Goal: Navigation & Orientation: Find specific page/section

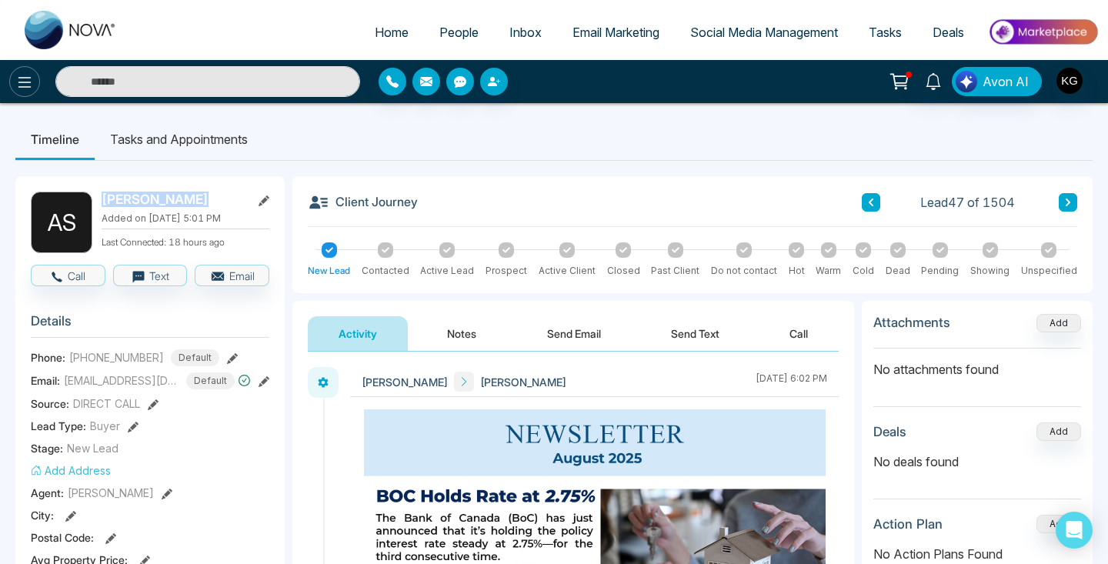
click at [31, 73] on icon at bounding box center [24, 82] width 18 height 18
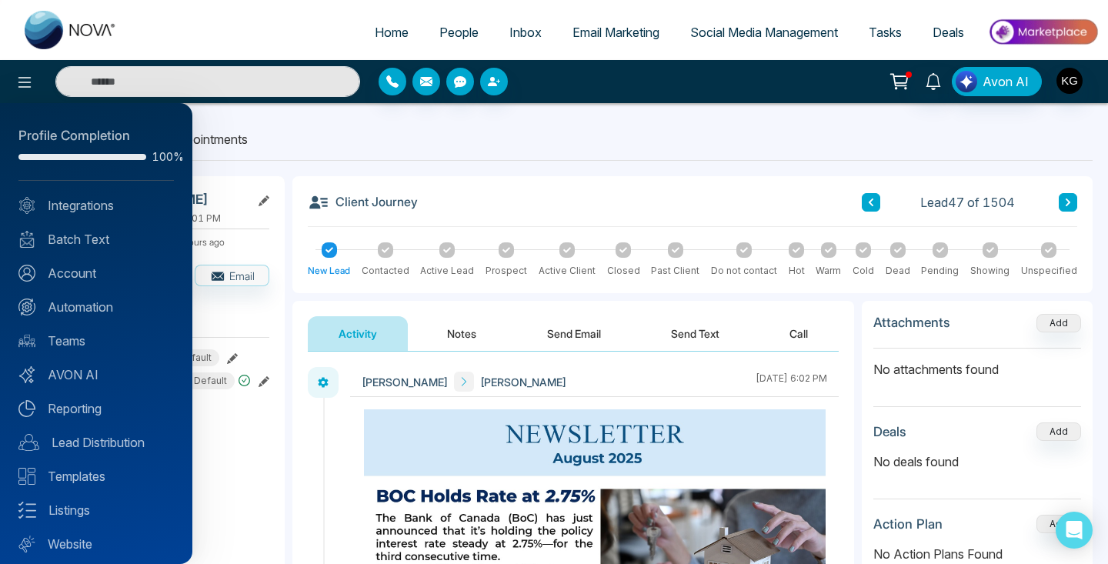
click at [453, 32] on div at bounding box center [554, 282] width 1108 height 564
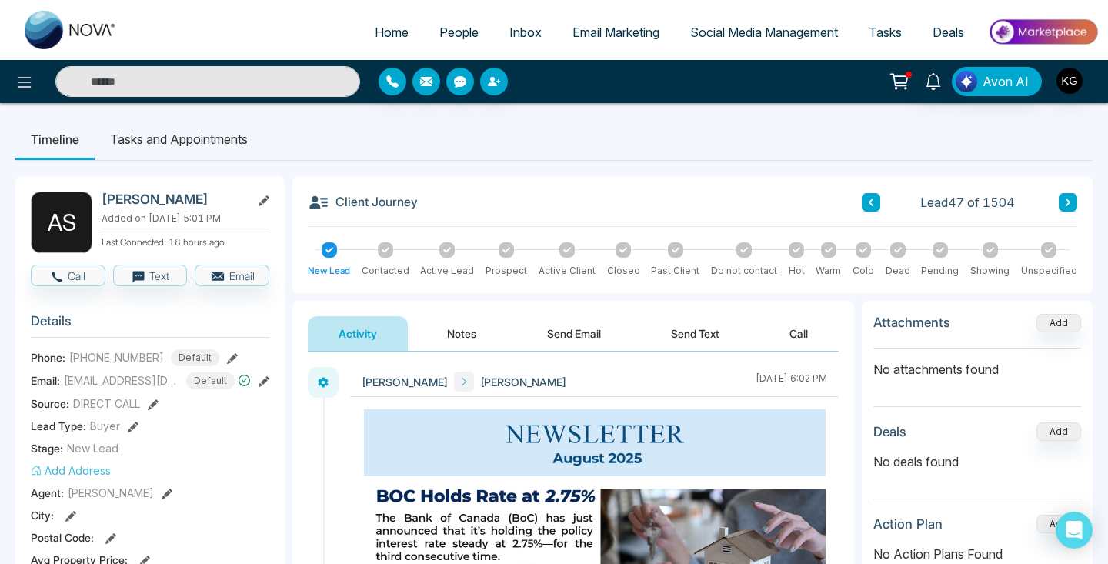
click at [451, 36] on span "People" at bounding box center [458, 32] width 39 height 15
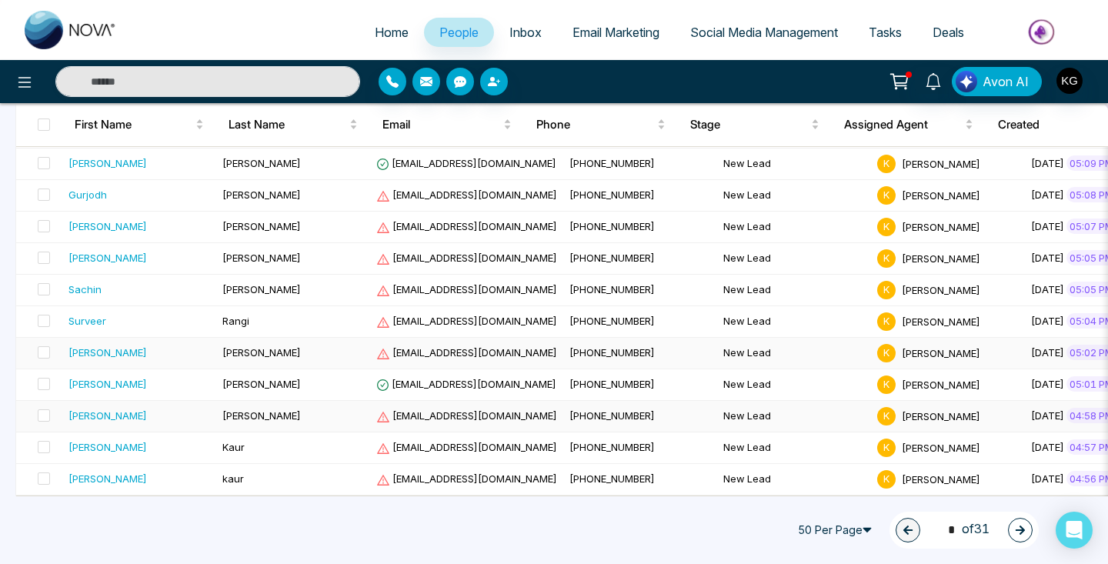
scroll to position [1392, 0]
click at [1024, 531] on icon "button" at bounding box center [1019, 529] width 9 height 9
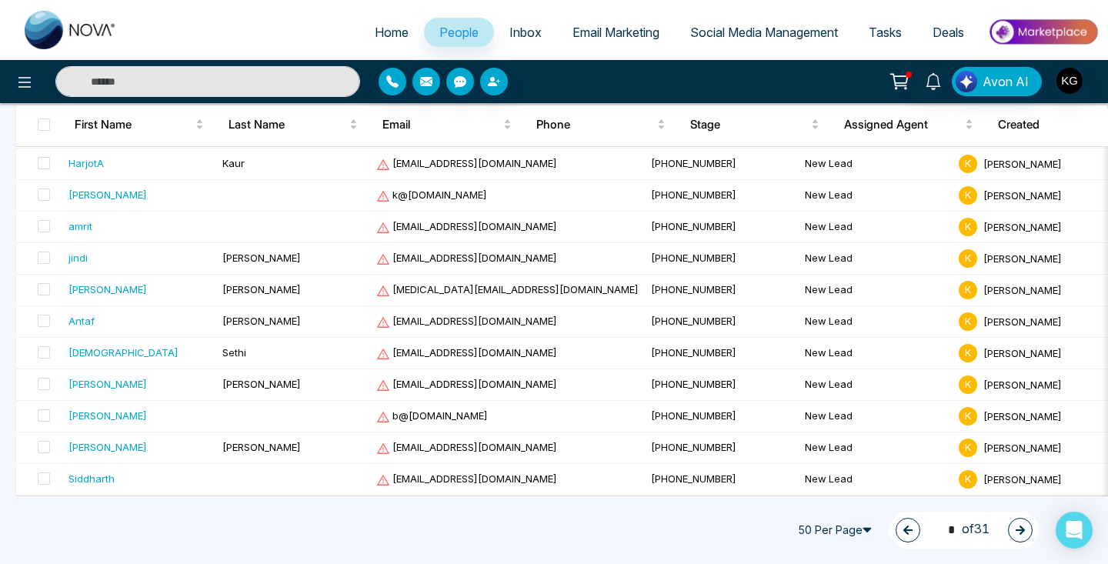
click at [1015, 525] on icon "button" at bounding box center [1020, 530] width 11 height 11
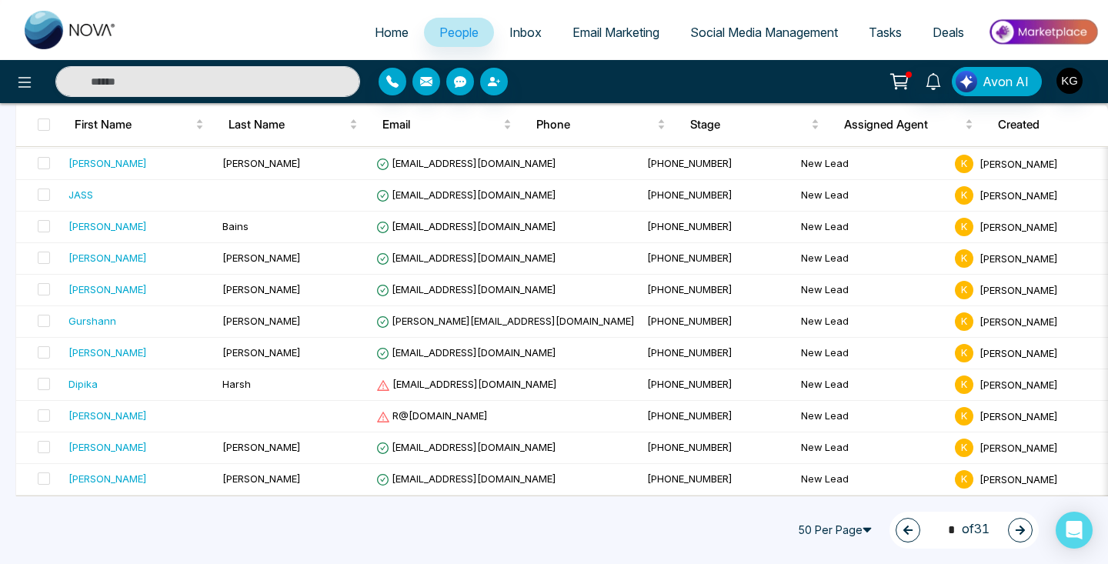
click at [903, 533] on icon "button" at bounding box center [907, 529] width 9 height 9
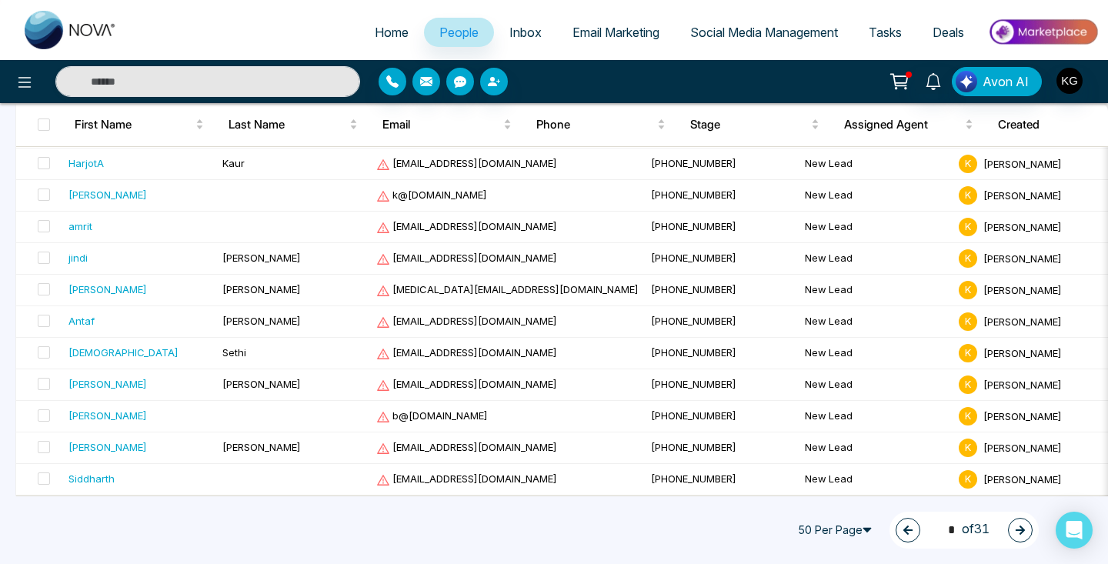
click at [1024, 531] on icon "button" at bounding box center [1020, 530] width 11 height 11
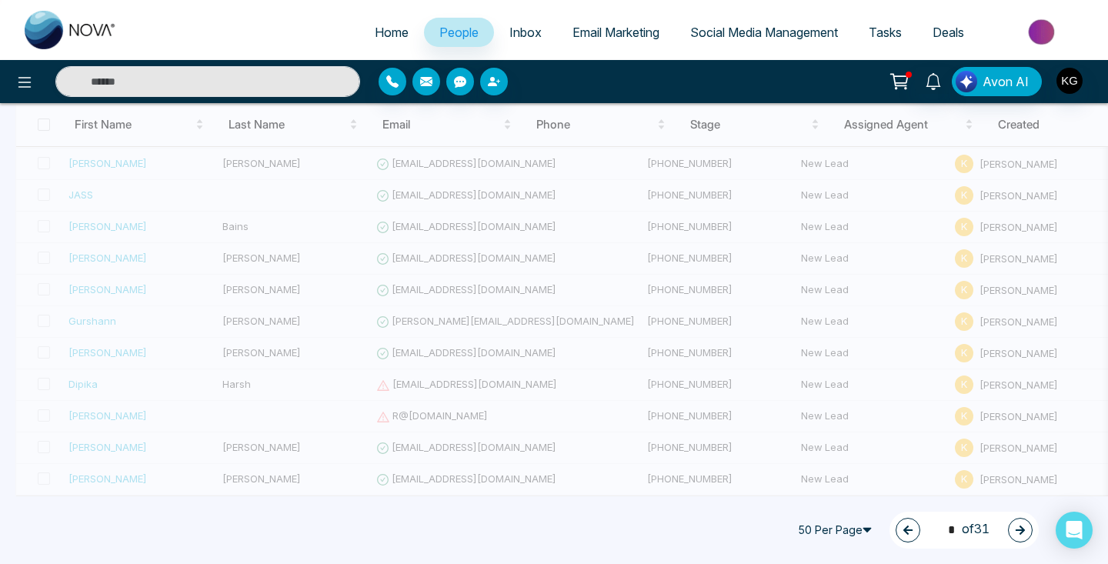
type input "*"
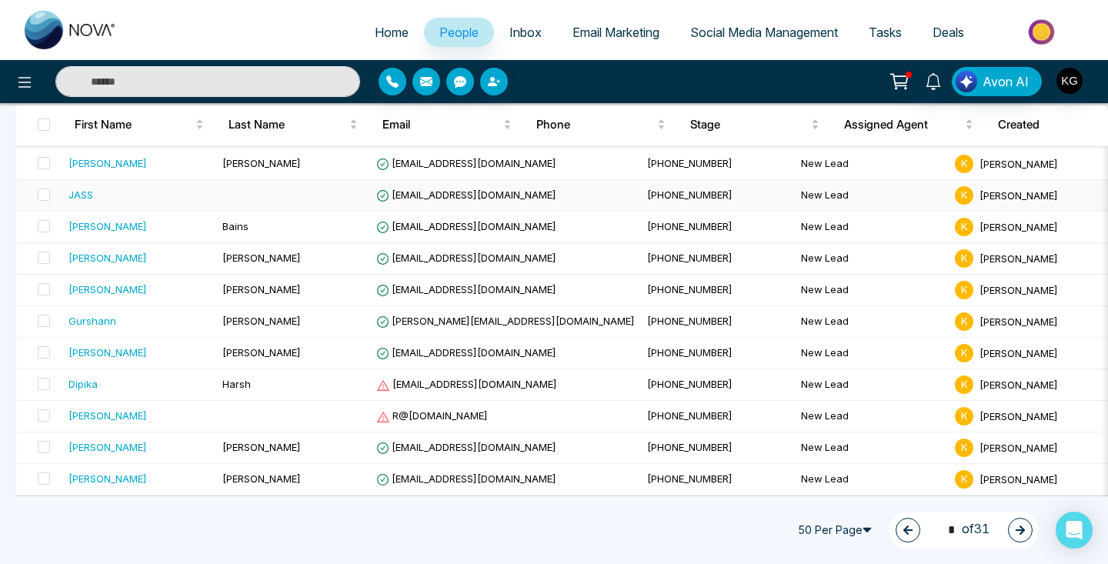
click at [222, 201] on td at bounding box center [293, 196] width 154 height 32
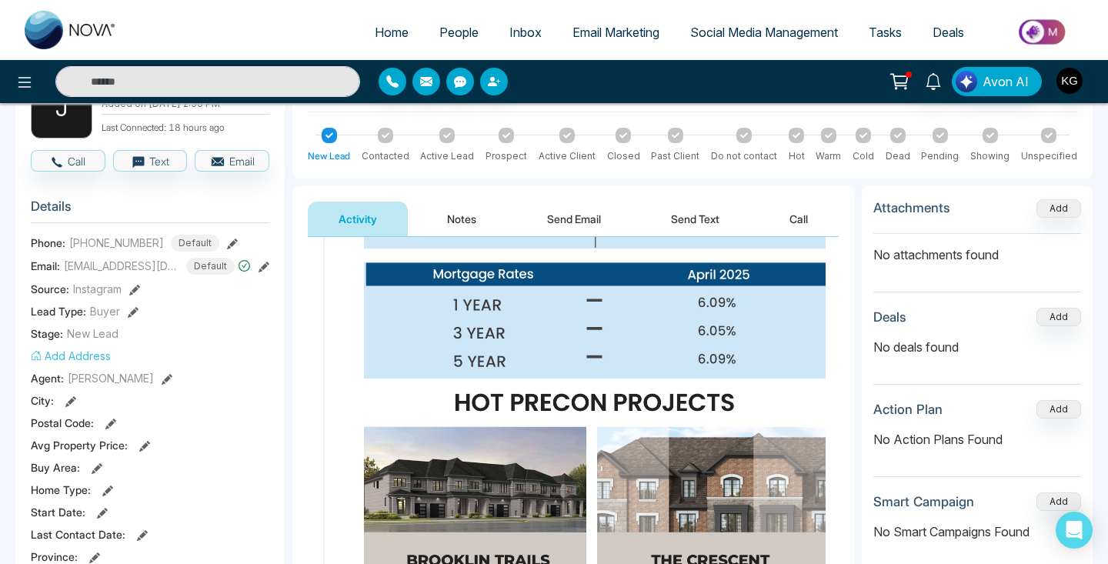
scroll to position [2263, 0]
click at [794, 215] on button "Call" at bounding box center [798, 219] width 80 height 35
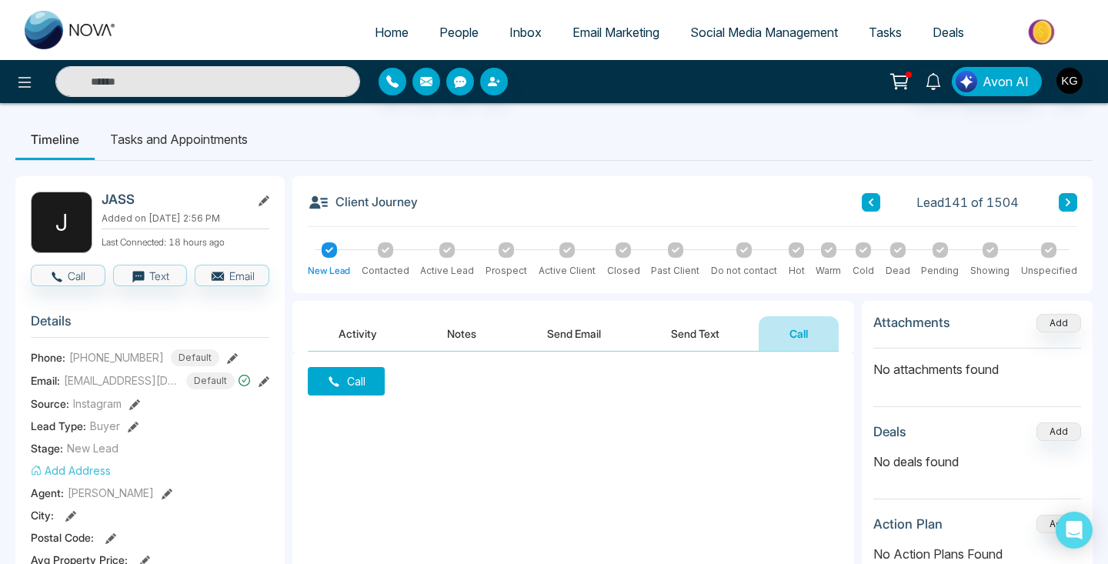
click at [1065, 203] on icon at bounding box center [1068, 202] width 8 height 9
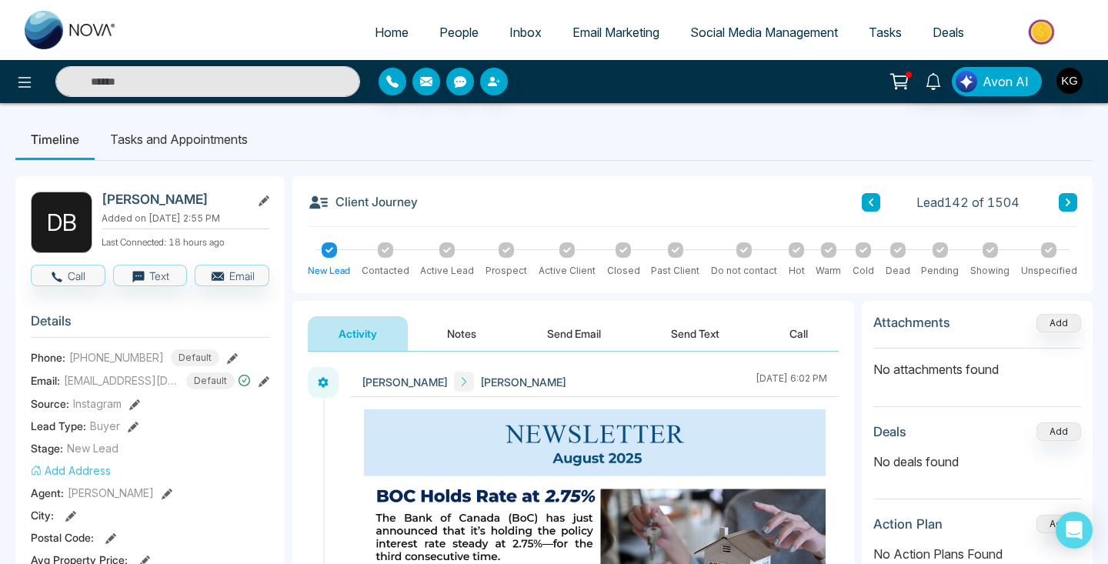
click at [785, 331] on button "Call" at bounding box center [798, 333] width 80 height 35
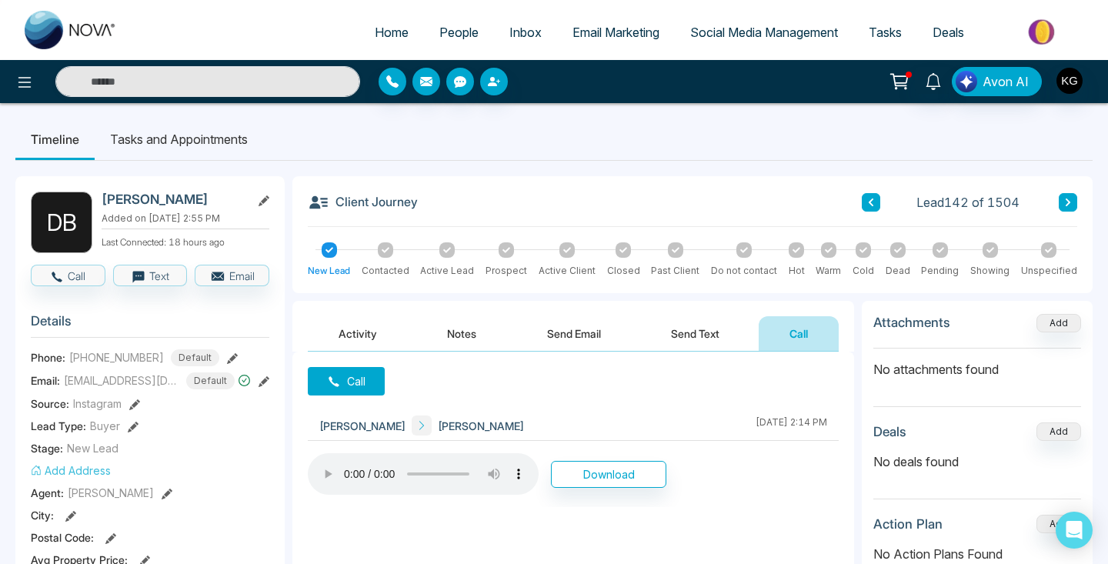
click at [865, 205] on button at bounding box center [870, 202] width 18 height 18
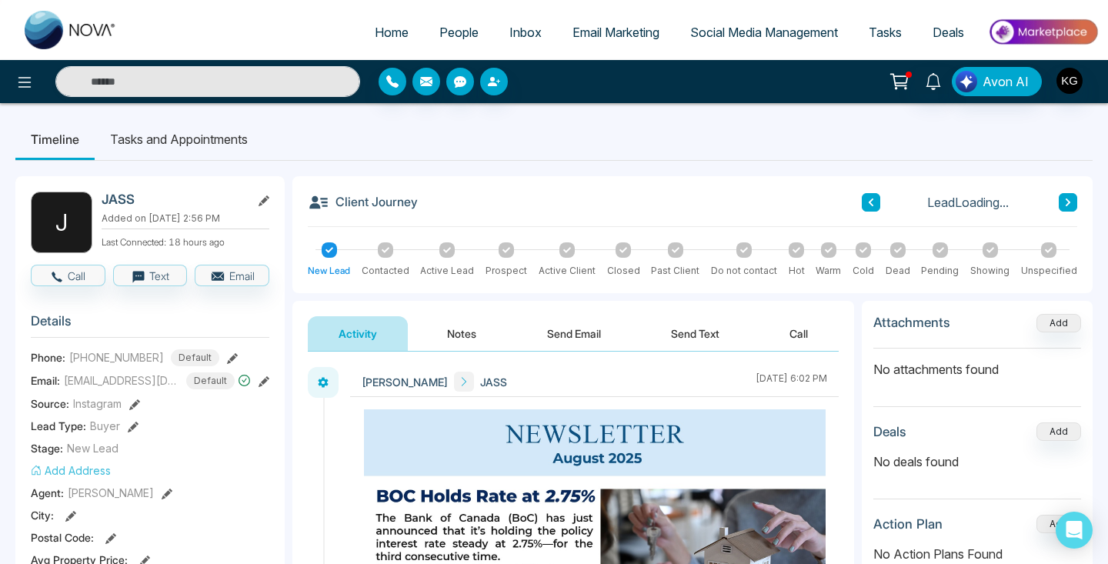
click at [458, 379] on icon at bounding box center [463, 381] width 11 height 11
click at [868, 208] on button at bounding box center [870, 202] width 18 height 18
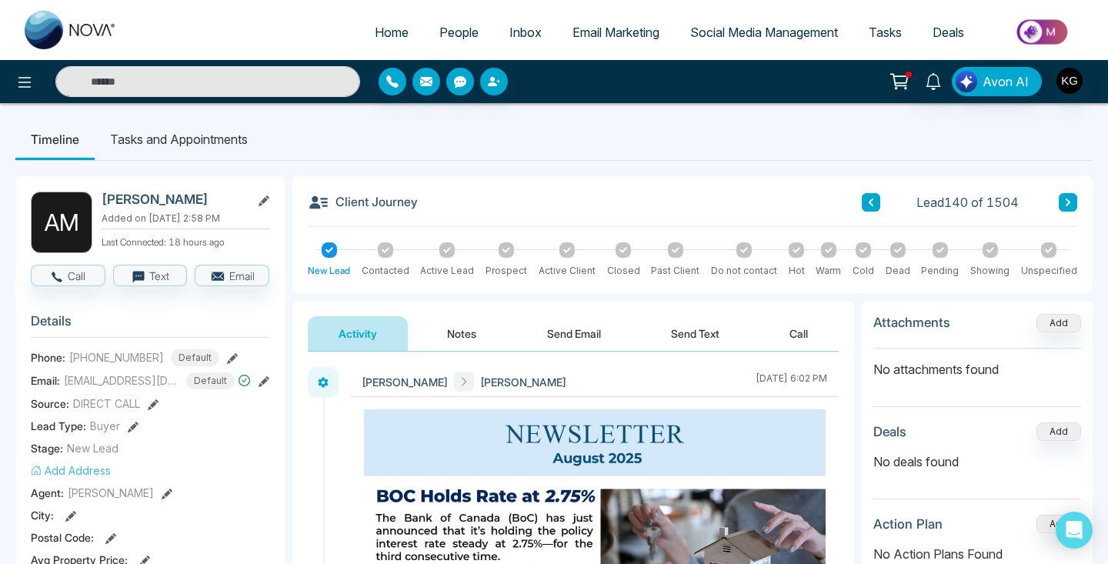
click at [784, 334] on button "Call" at bounding box center [798, 333] width 80 height 35
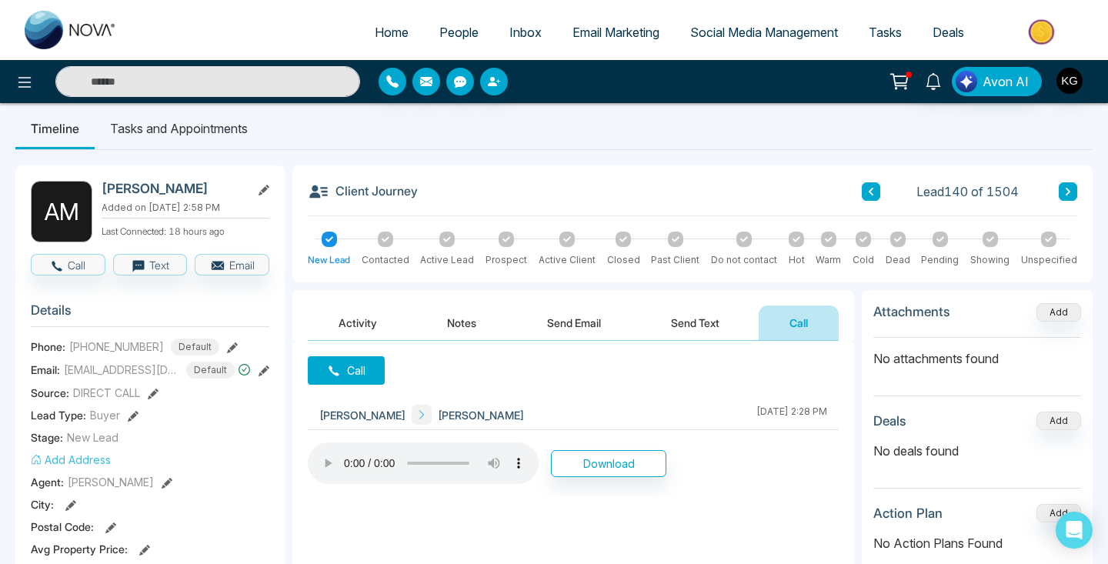
scroll to position [8, 0]
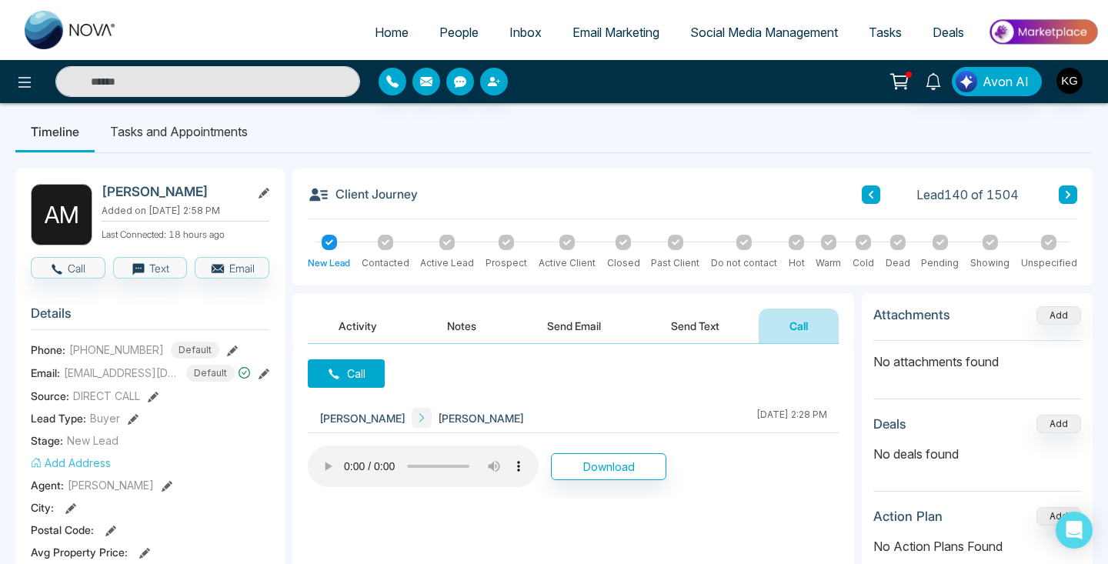
click at [872, 192] on icon at bounding box center [870, 195] width 5 height 8
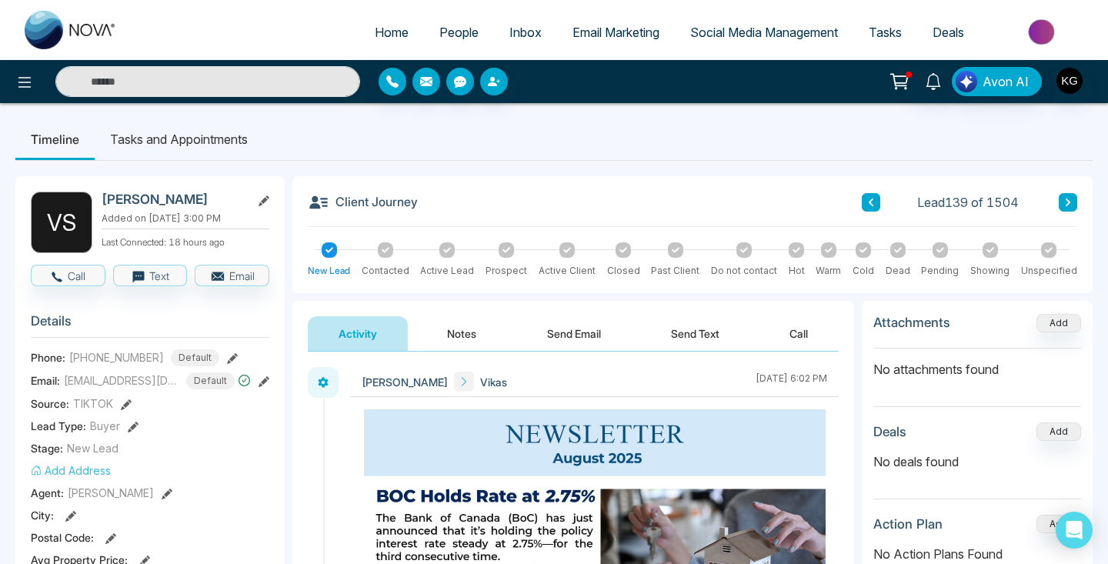
click at [869, 203] on icon at bounding box center [870, 202] width 5 height 8
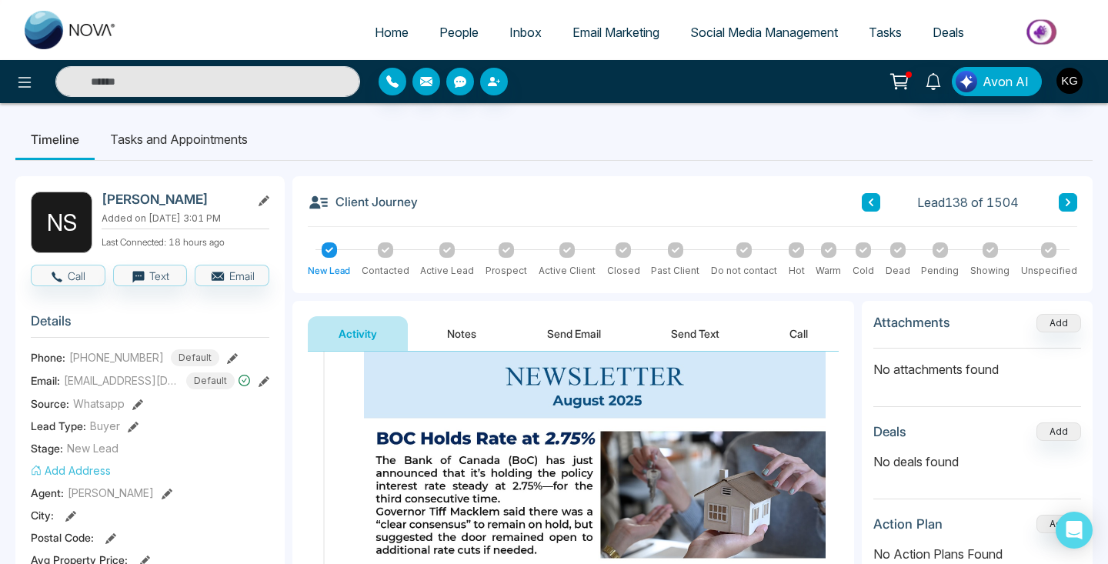
scroll to position [64, 0]
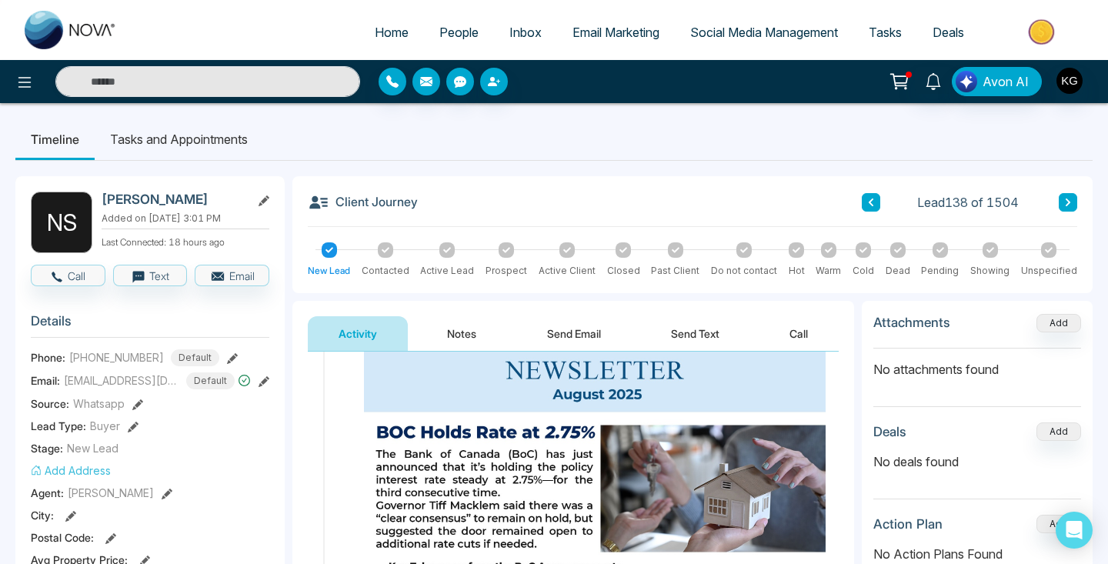
click at [798, 335] on button "Call" at bounding box center [798, 333] width 80 height 35
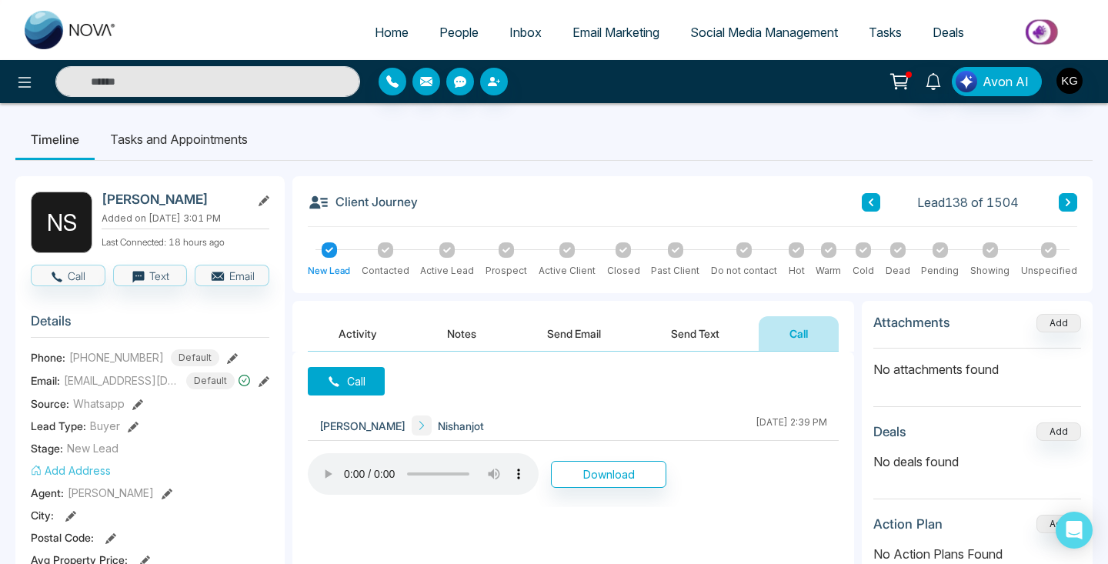
click at [872, 204] on icon at bounding box center [871, 202] width 8 height 9
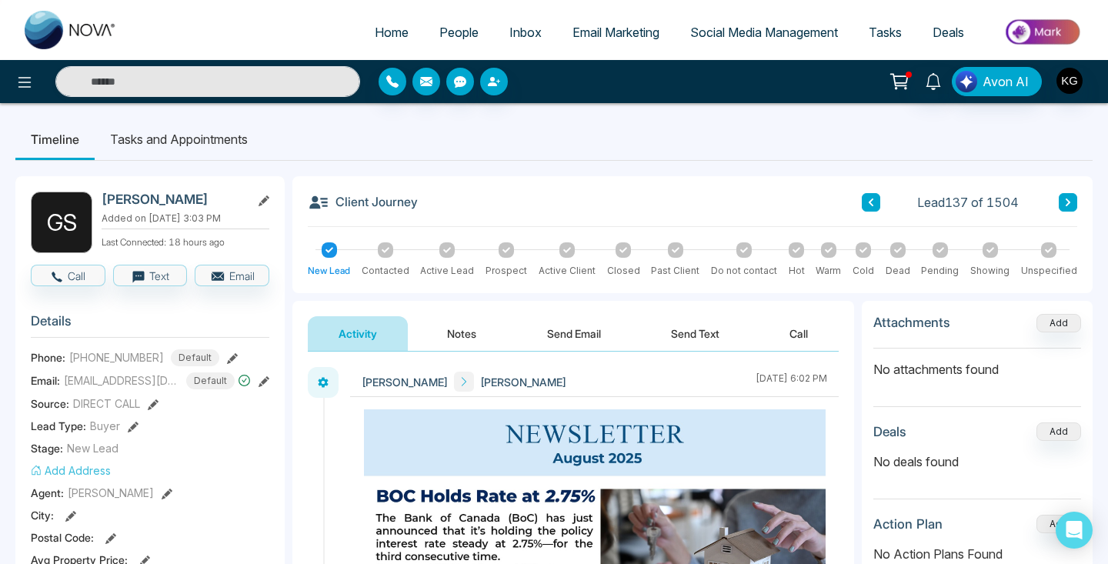
click at [802, 330] on button "Call" at bounding box center [798, 333] width 80 height 35
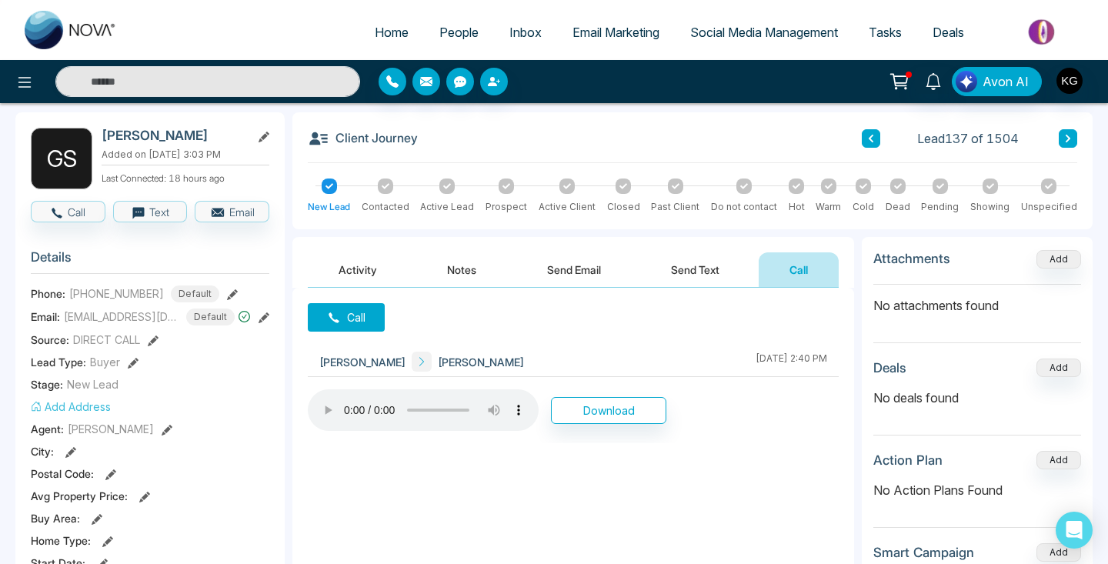
scroll to position [65, 0]
click at [871, 136] on icon at bounding box center [870, 138] width 5 height 8
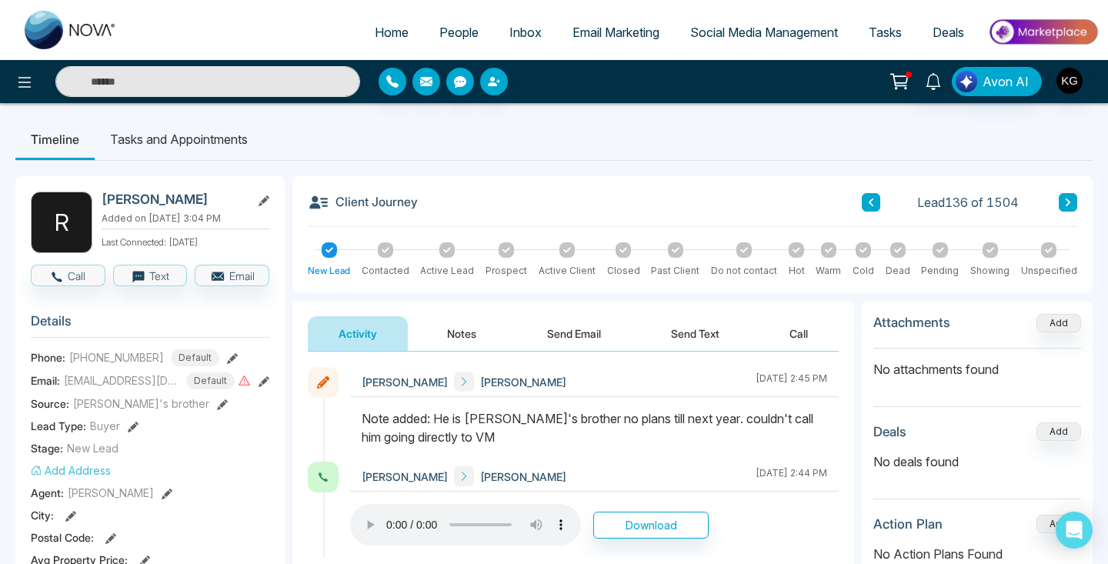
click at [871, 202] on icon at bounding box center [871, 202] width 8 height 9
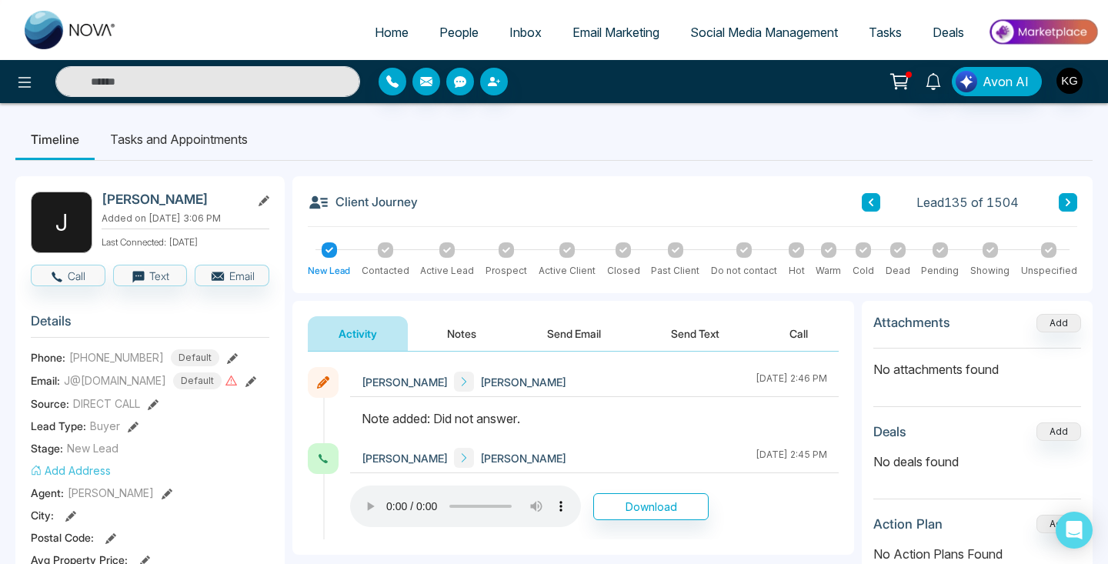
click at [871, 200] on icon at bounding box center [870, 202] width 5 height 8
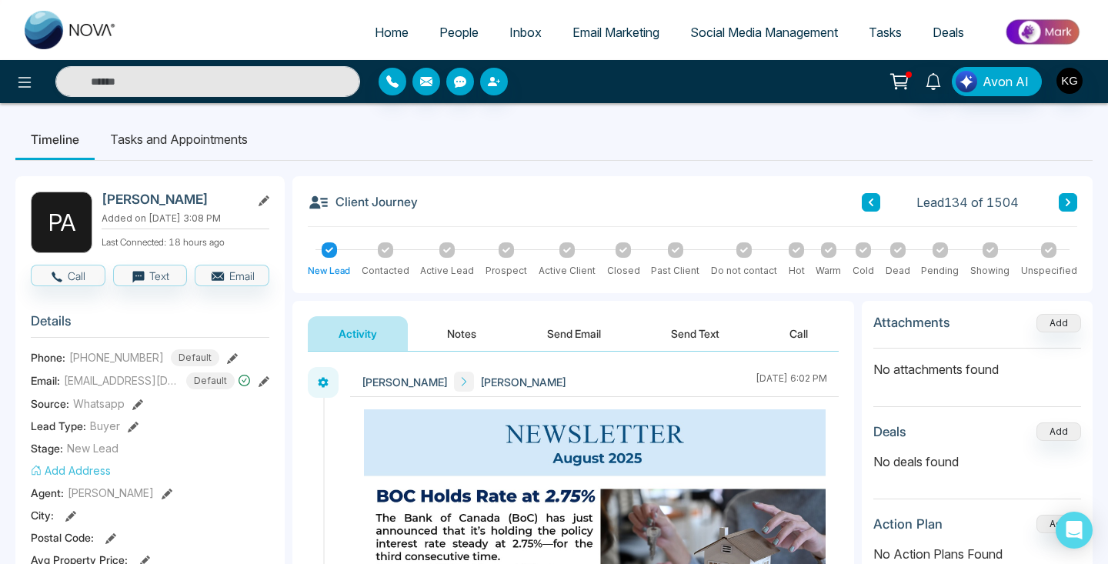
click at [795, 335] on button "Call" at bounding box center [798, 333] width 80 height 35
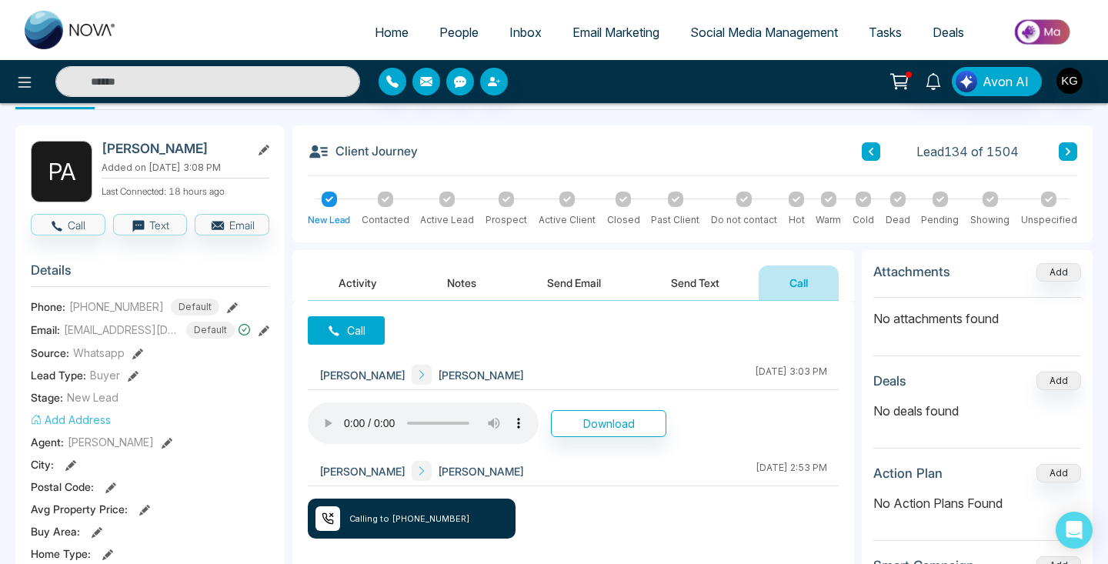
scroll to position [75, 0]
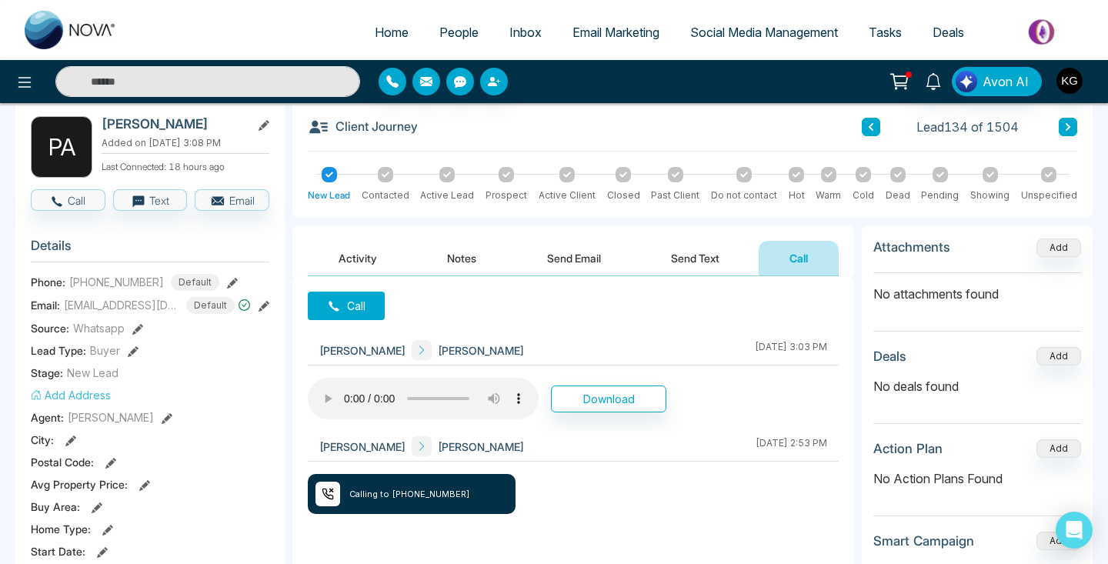
click at [876, 120] on button at bounding box center [870, 127] width 18 height 18
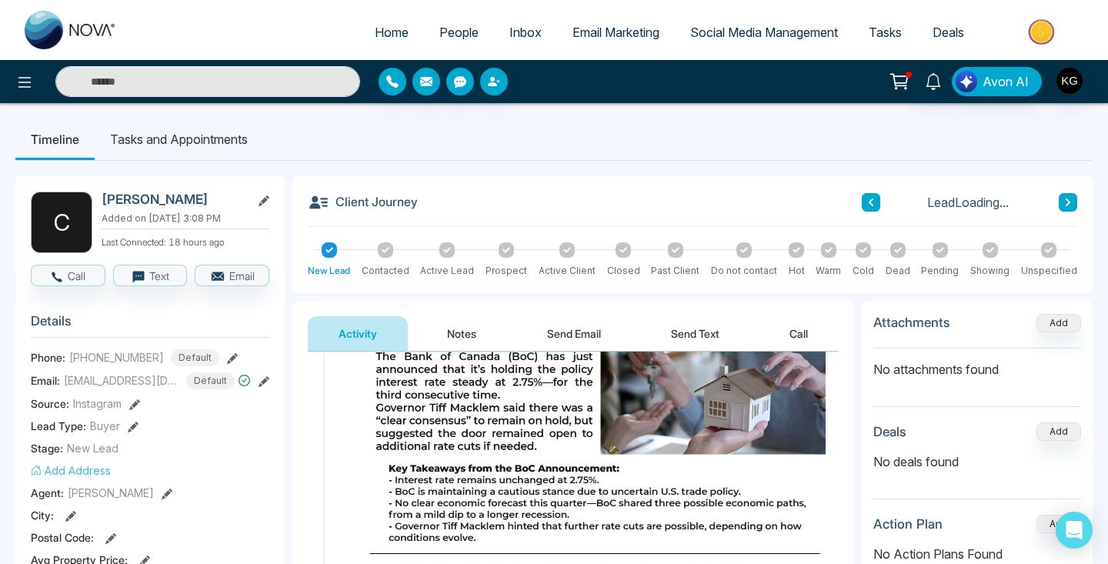
scroll to position [124, 0]
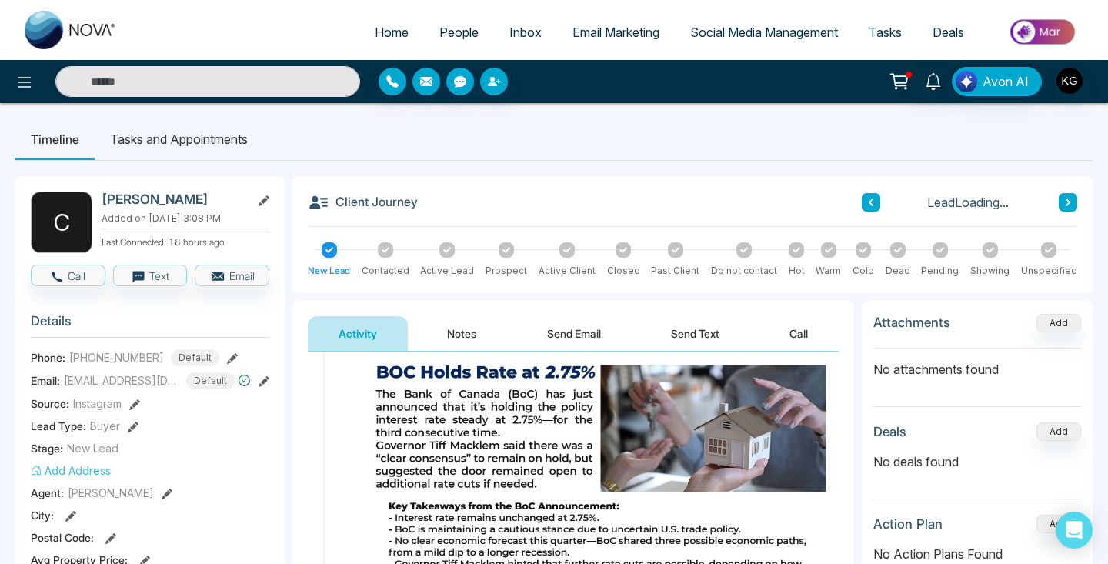
click at [808, 332] on button "Call" at bounding box center [798, 333] width 80 height 35
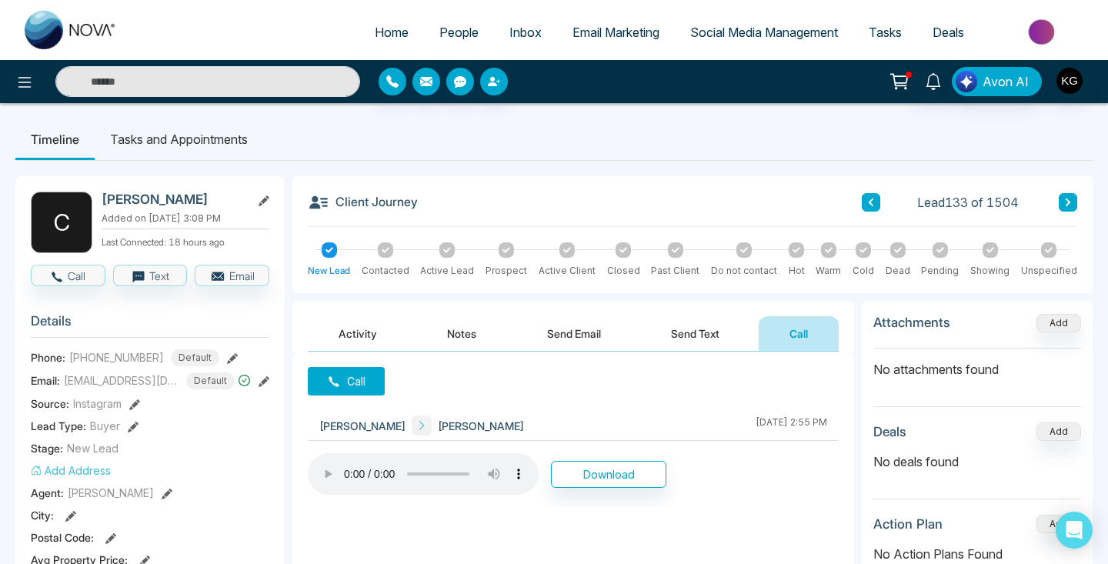
click at [871, 210] on button at bounding box center [870, 202] width 18 height 18
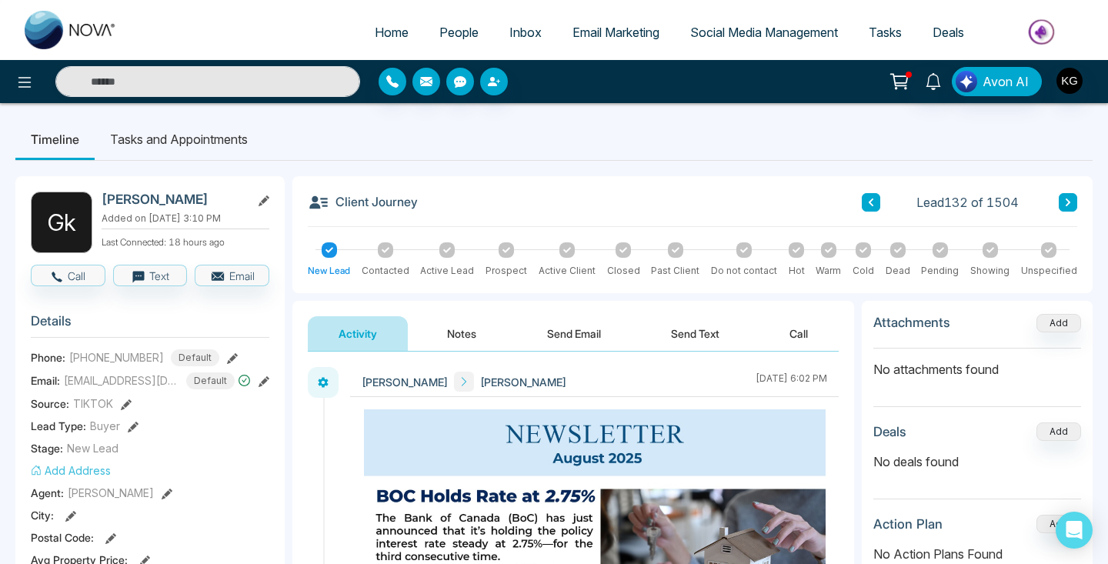
click at [805, 332] on button "Call" at bounding box center [798, 333] width 80 height 35
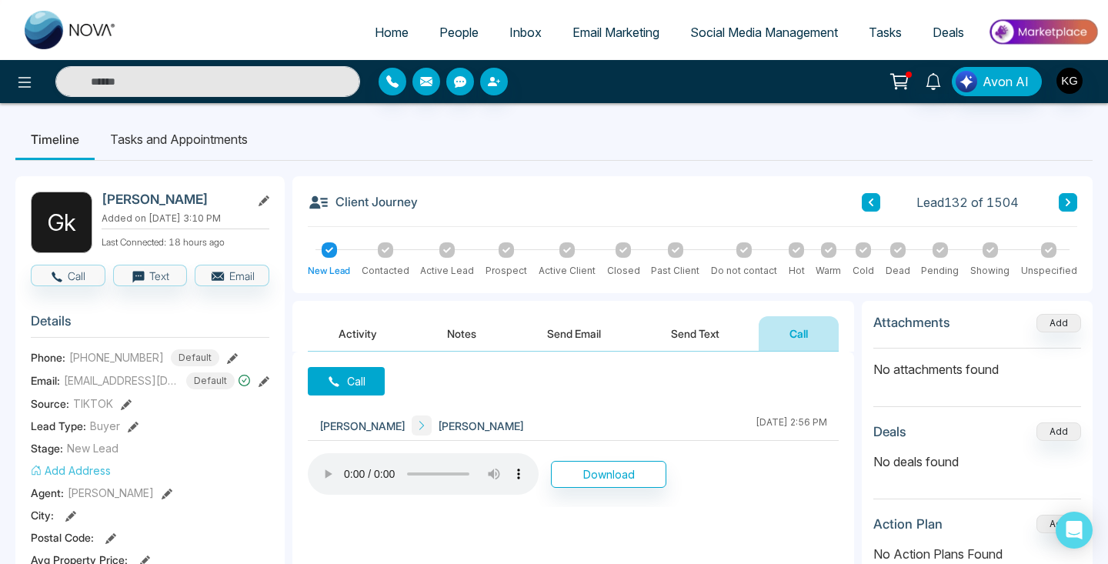
click at [876, 194] on button at bounding box center [870, 202] width 18 height 18
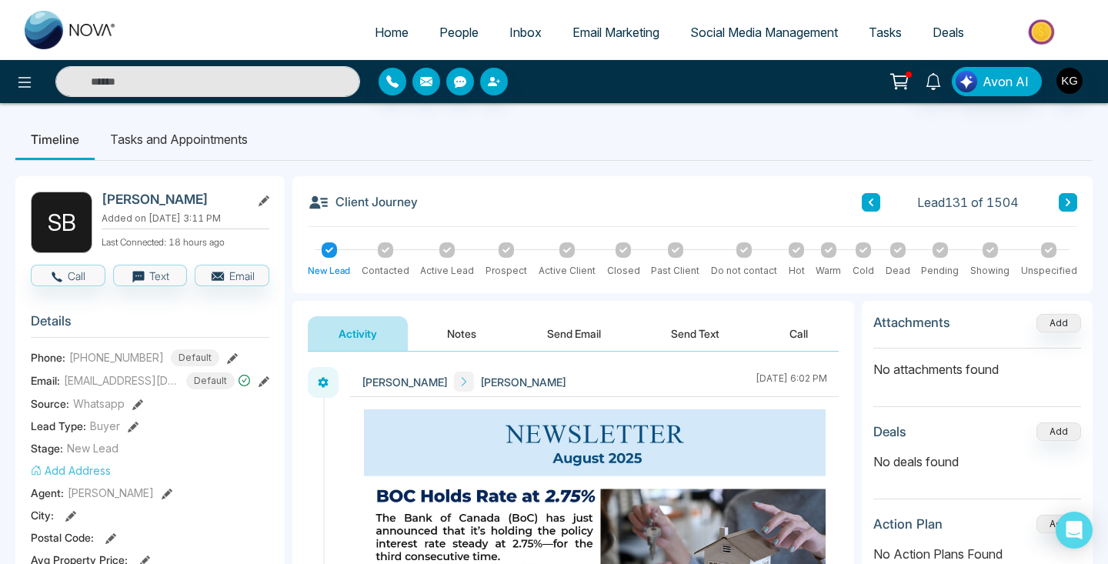
click at [808, 338] on button "Call" at bounding box center [798, 333] width 80 height 35
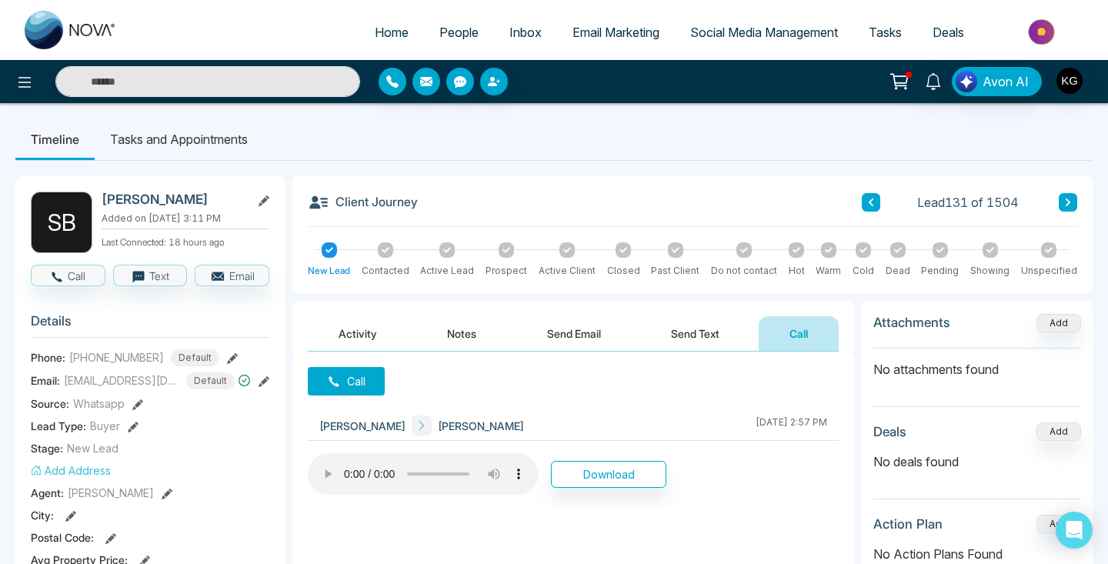
click at [870, 195] on button at bounding box center [870, 202] width 18 height 18
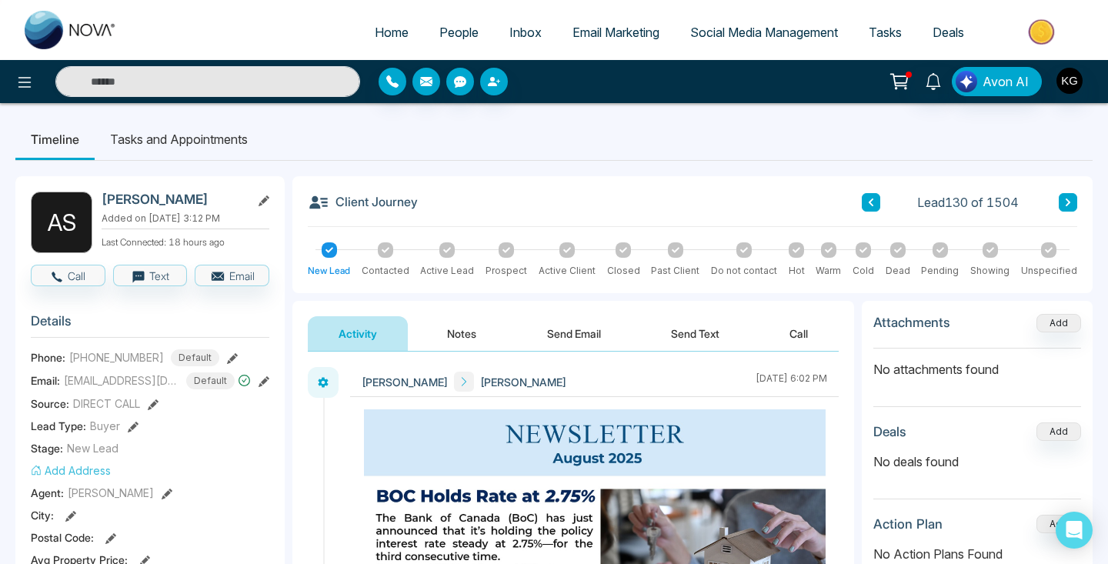
click at [794, 339] on button "Call" at bounding box center [798, 333] width 80 height 35
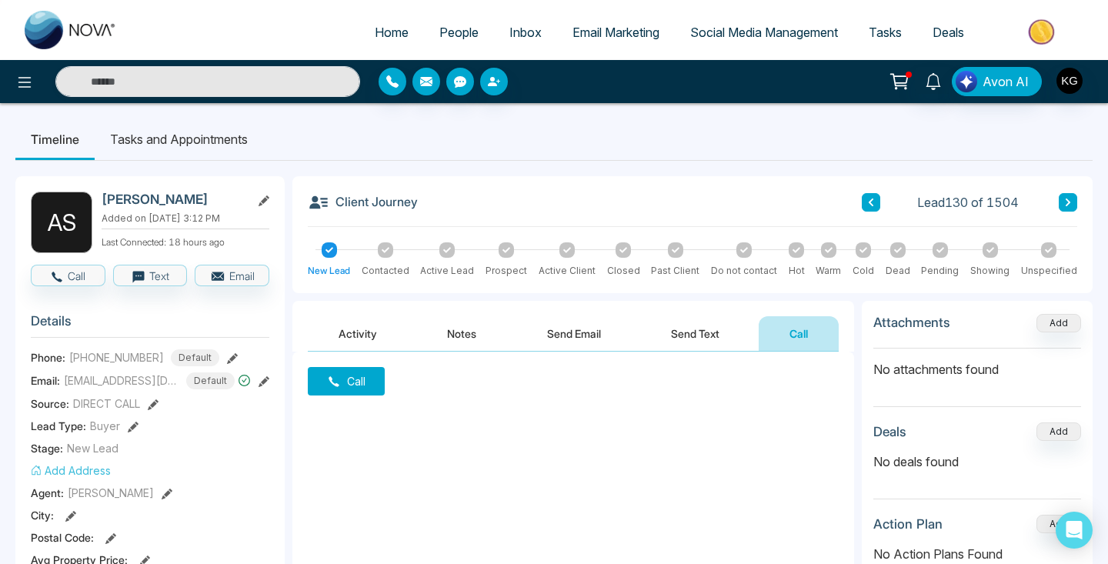
click at [374, 335] on button "Activity" at bounding box center [358, 333] width 100 height 35
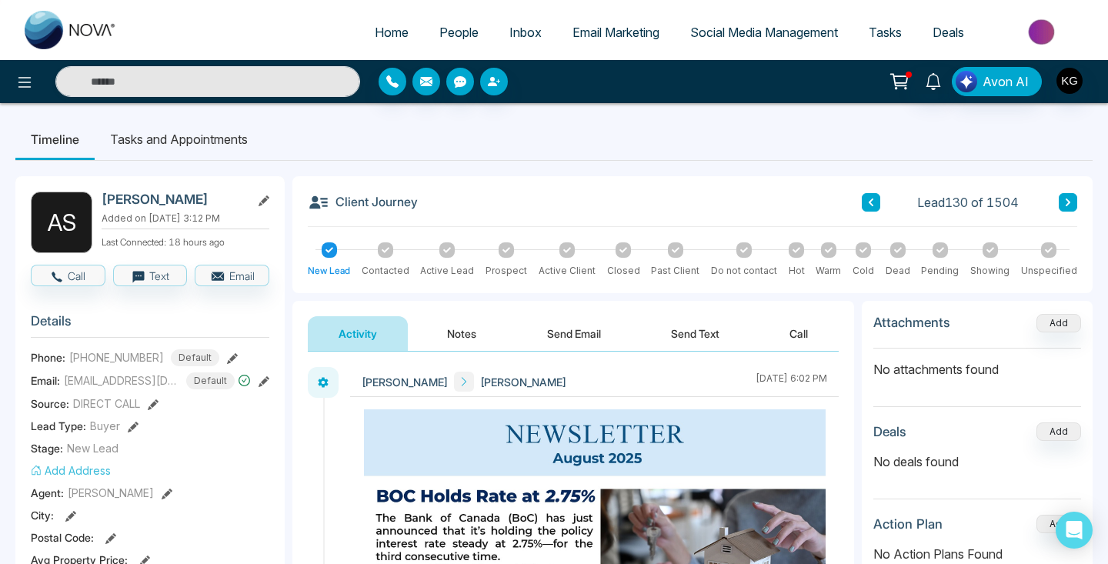
click at [877, 199] on button at bounding box center [870, 202] width 18 height 18
click at [805, 335] on button "Call" at bounding box center [798, 333] width 80 height 35
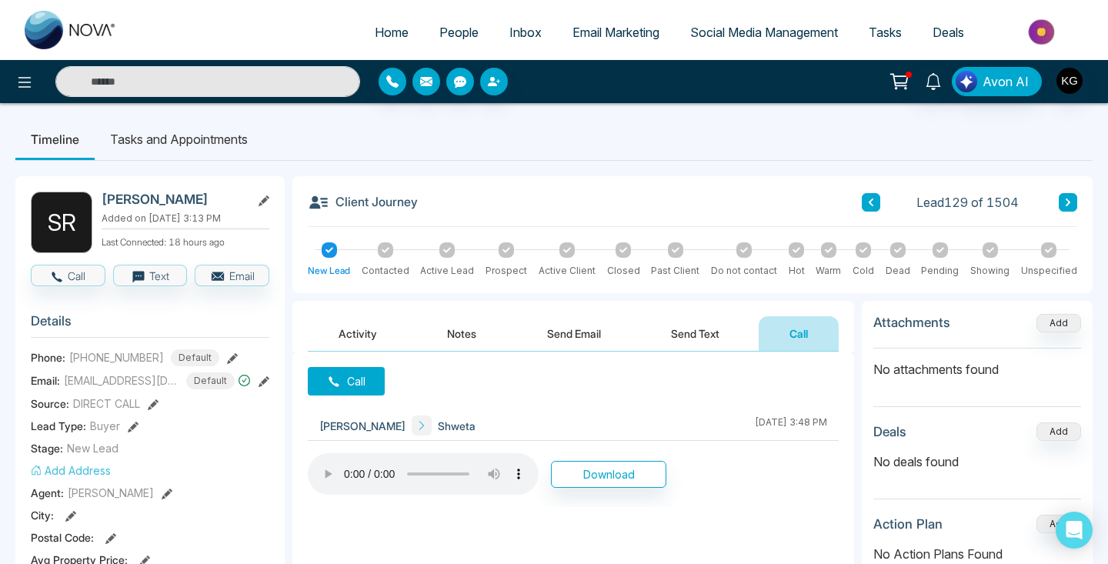
click at [694, 339] on button "Send Text" at bounding box center [695, 333] width 110 height 35
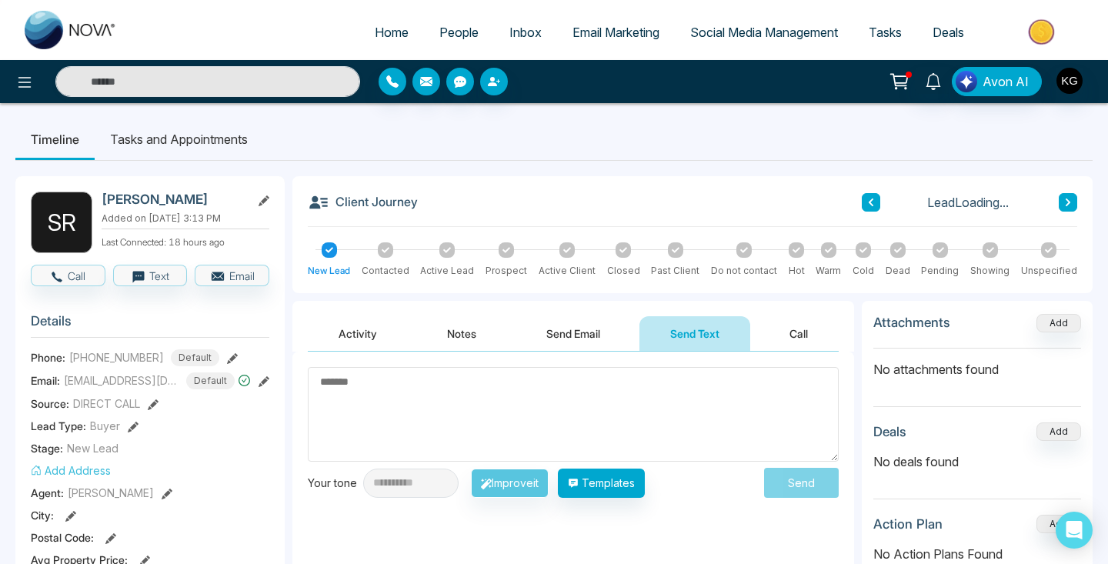
click at [788, 332] on button "Call" at bounding box center [798, 333] width 80 height 35
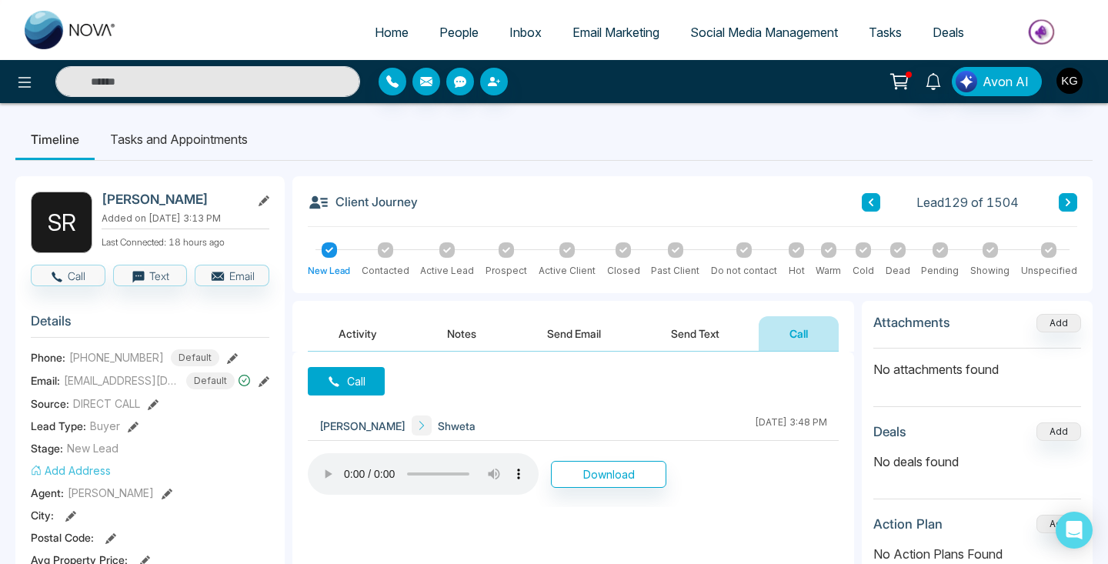
click at [568, 331] on button "Send Email" at bounding box center [573, 333] width 115 height 35
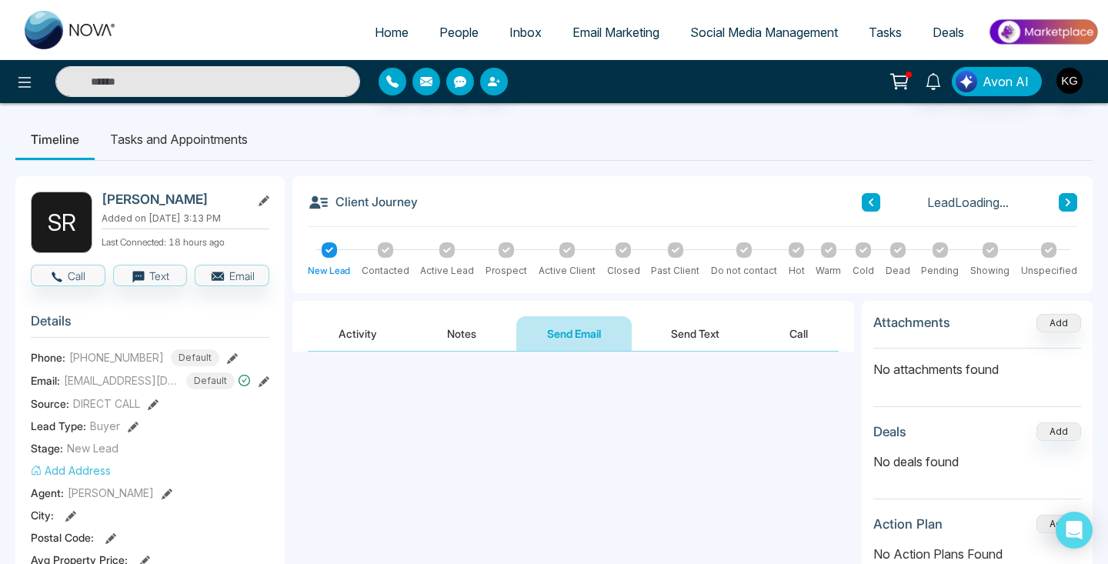
click at [453, 330] on button "Notes" at bounding box center [461, 333] width 91 height 35
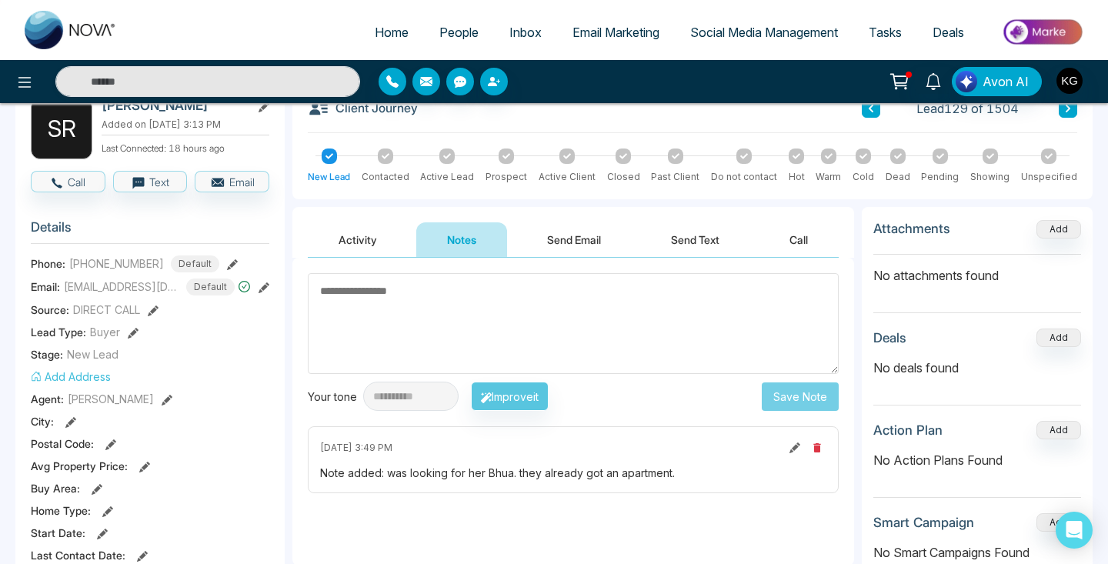
scroll to position [30, 0]
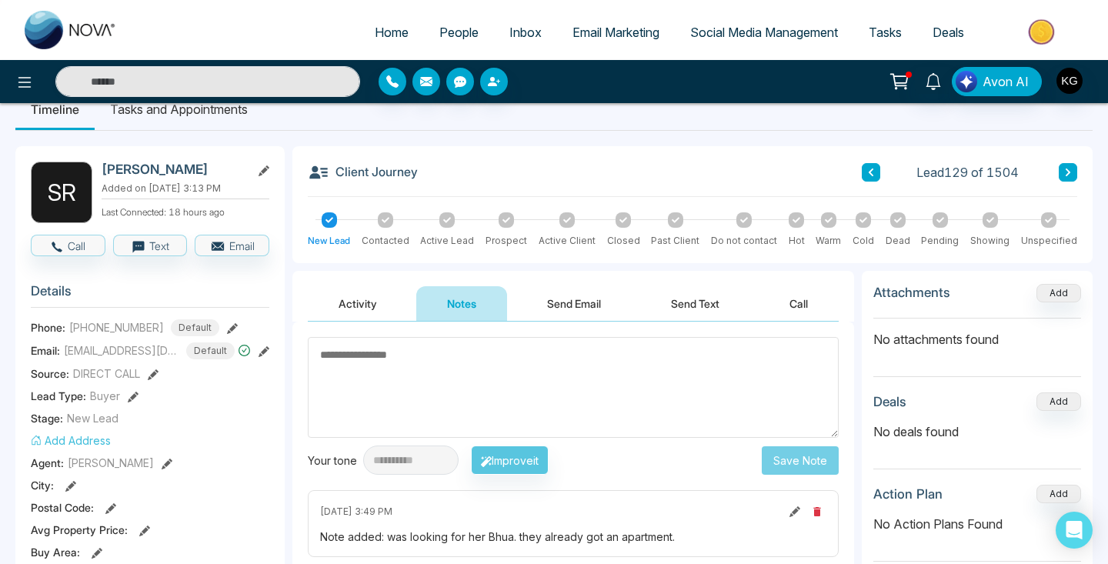
click at [362, 308] on button "Activity" at bounding box center [358, 303] width 100 height 35
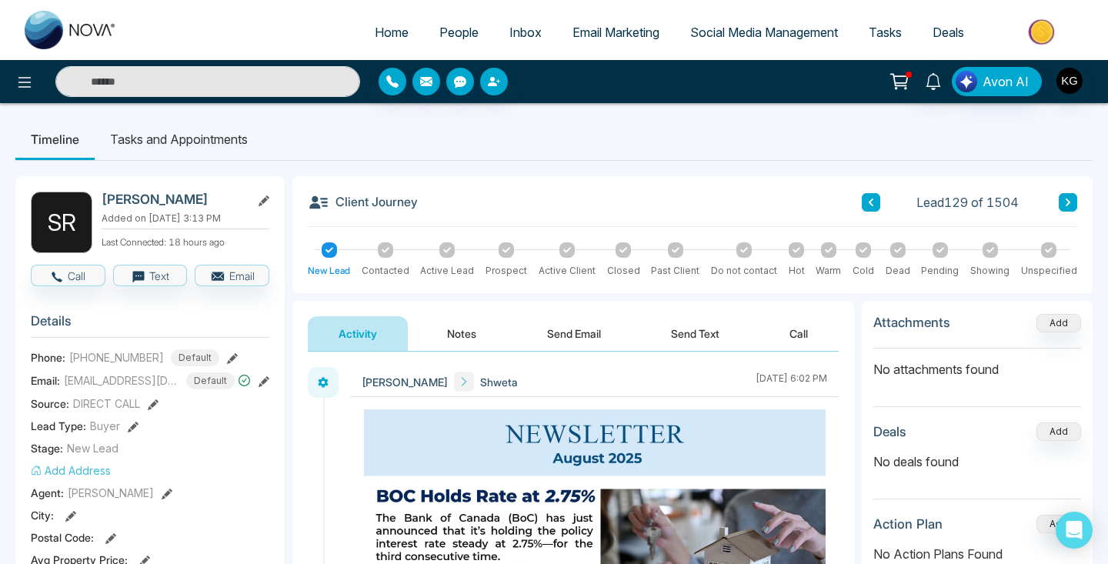
click at [873, 208] on button at bounding box center [870, 202] width 18 height 18
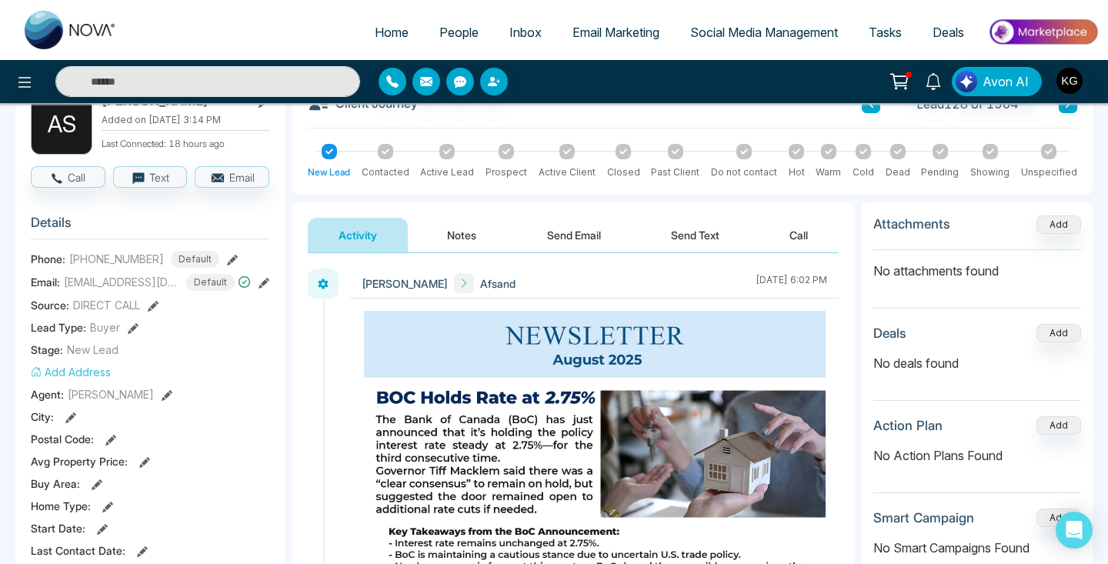
scroll to position [101, 0]
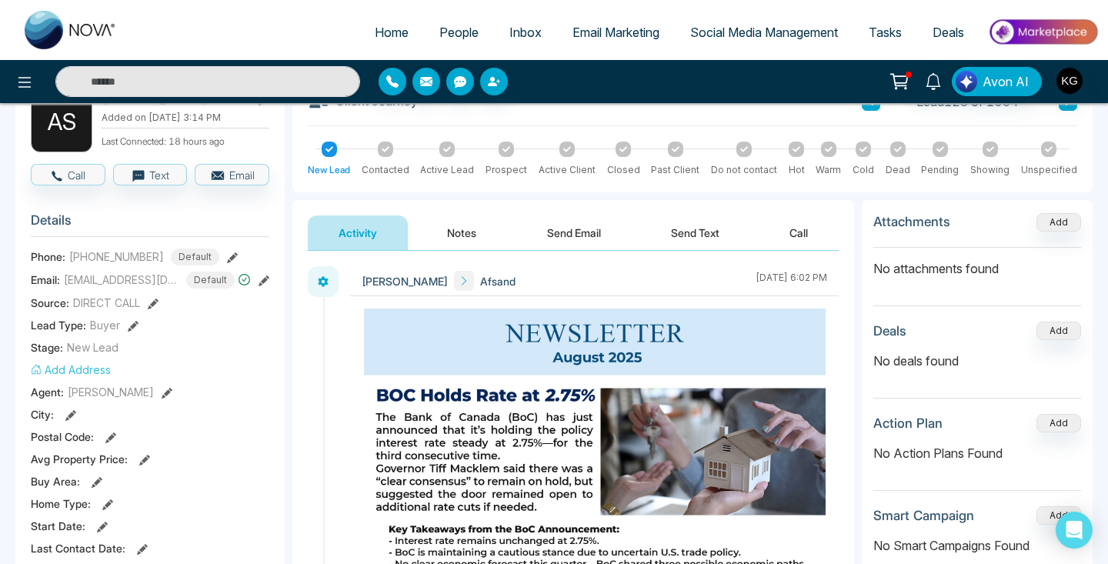
click at [796, 225] on button "Call" at bounding box center [798, 232] width 80 height 35
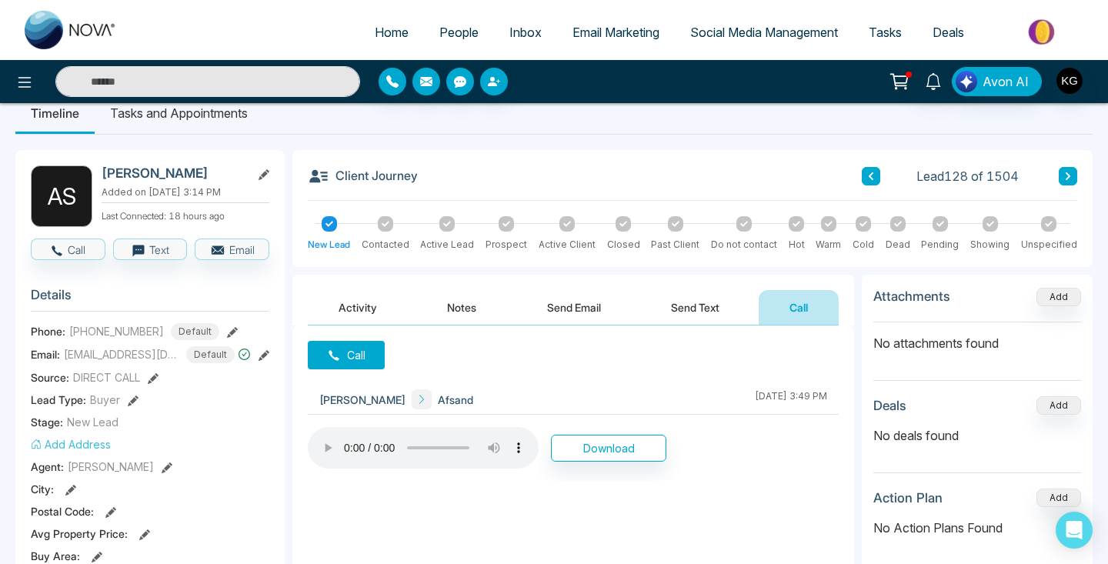
scroll to position [18, 0]
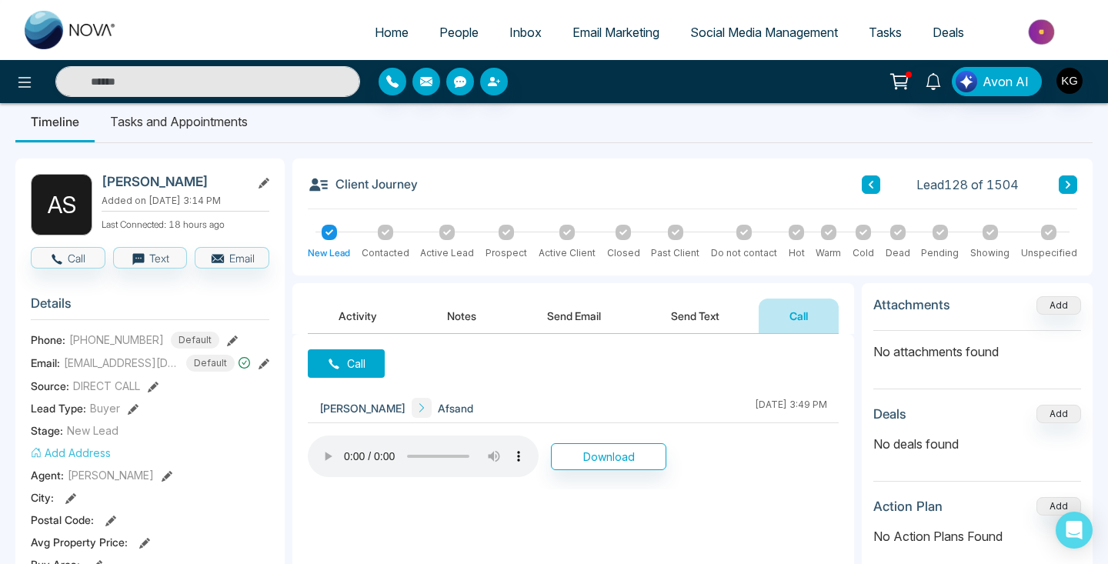
click at [868, 181] on icon at bounding box center [871, 184] width 8 height 9
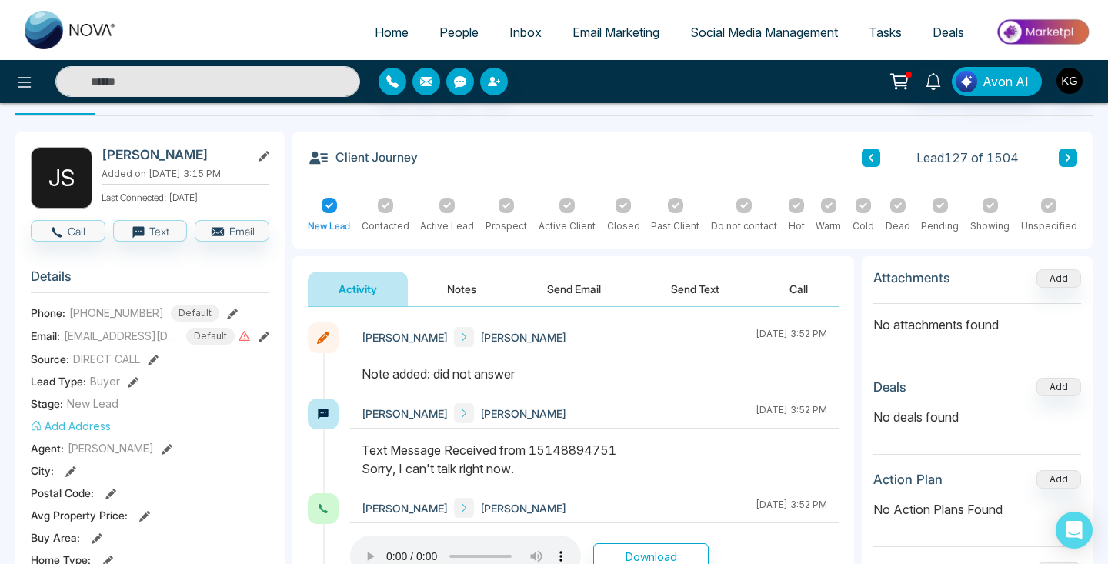
scroll to position [43, 0]
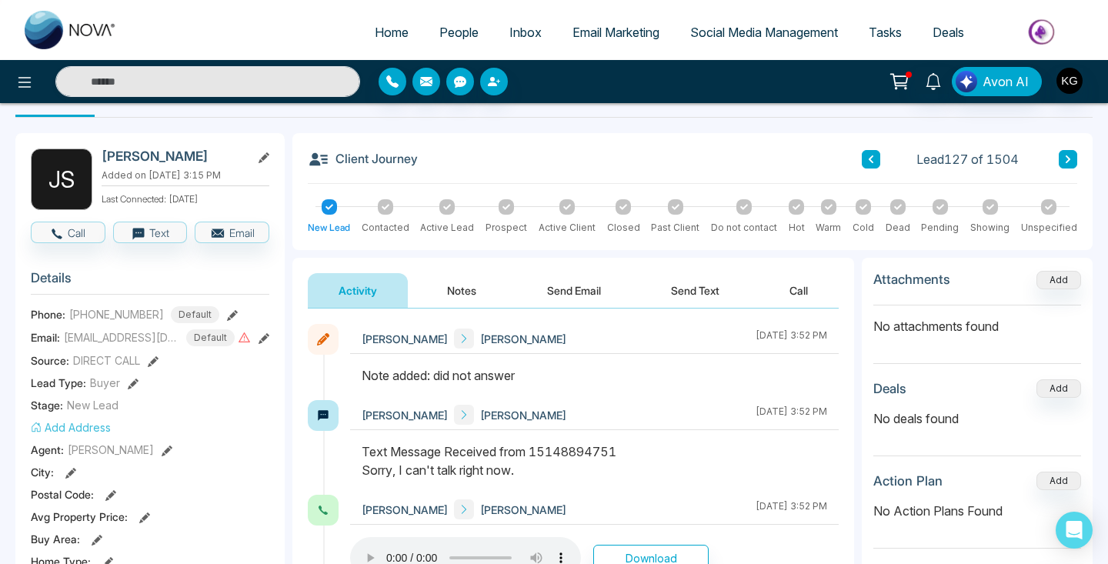
click at [871, 158] on icon at bounding box center [871, 159] width 8 height 9
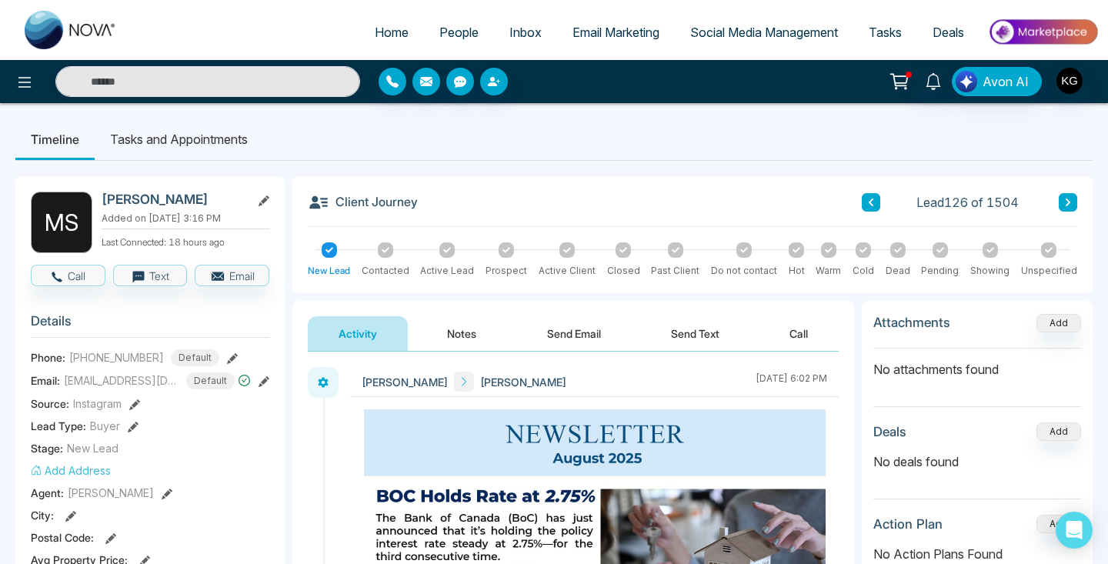
click at [795, 340] on button "Call" at bounding box center [798, 333] width 80 height 35
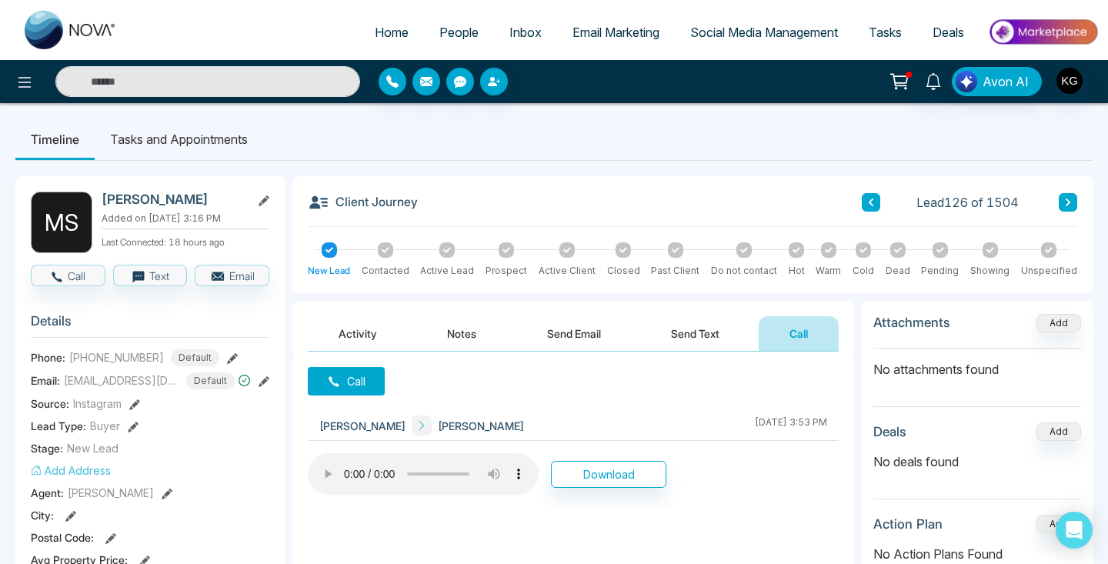
click at [871, 203] on icon at bounding box center [871, 202] width 8 height 9
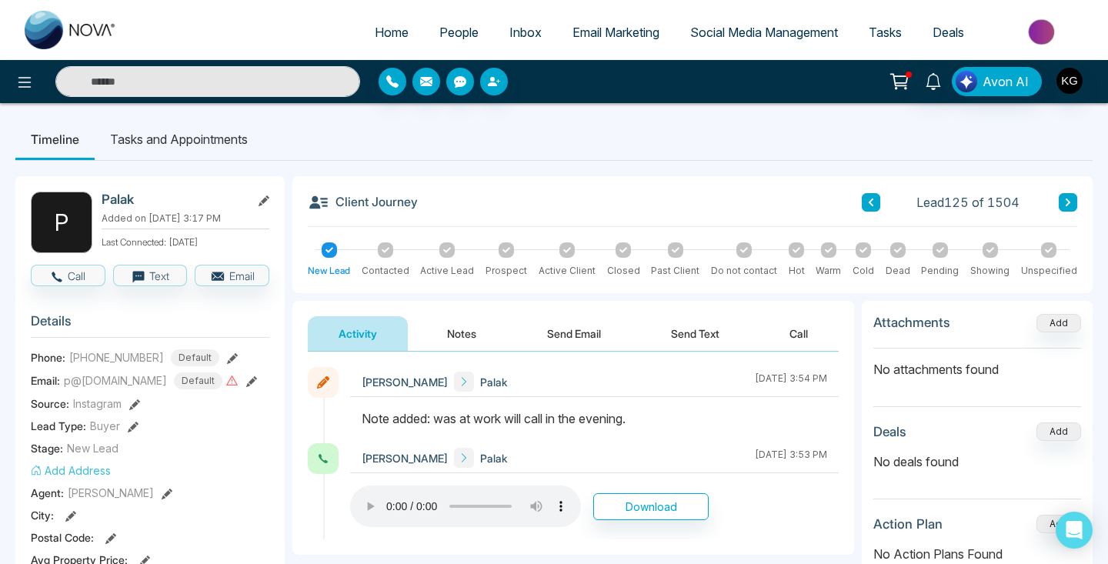
click at [874, 204] on icon at bounding box center [871, 202] width 8 height 9
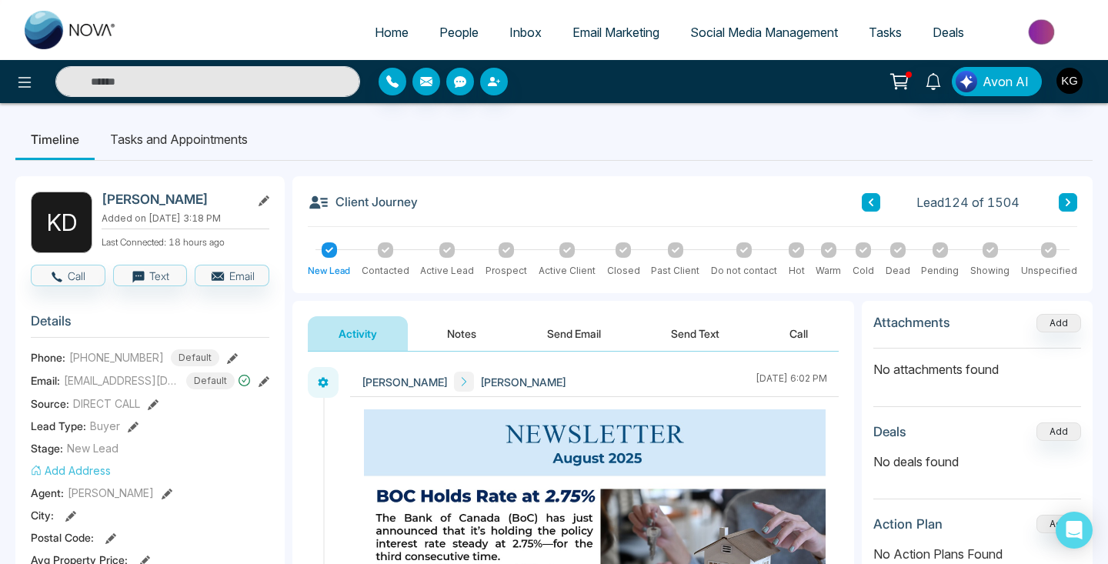
click at [800, 342] on button "Call" at bounding box center [798, 333] width 80 height 35
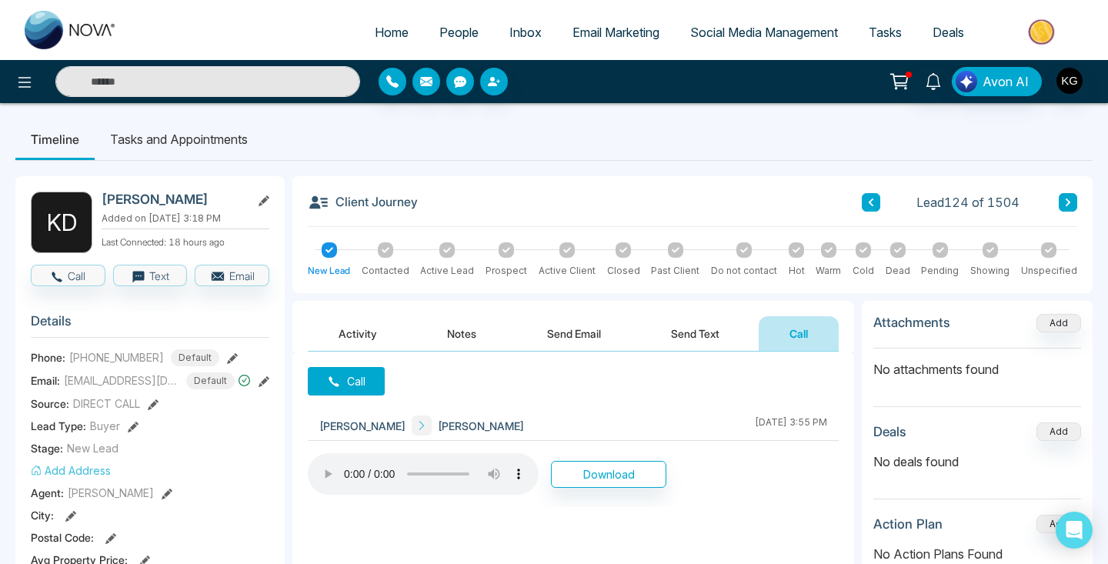
click at [869, 199] on icon at bounding box center [871, 202] width 8 height 9
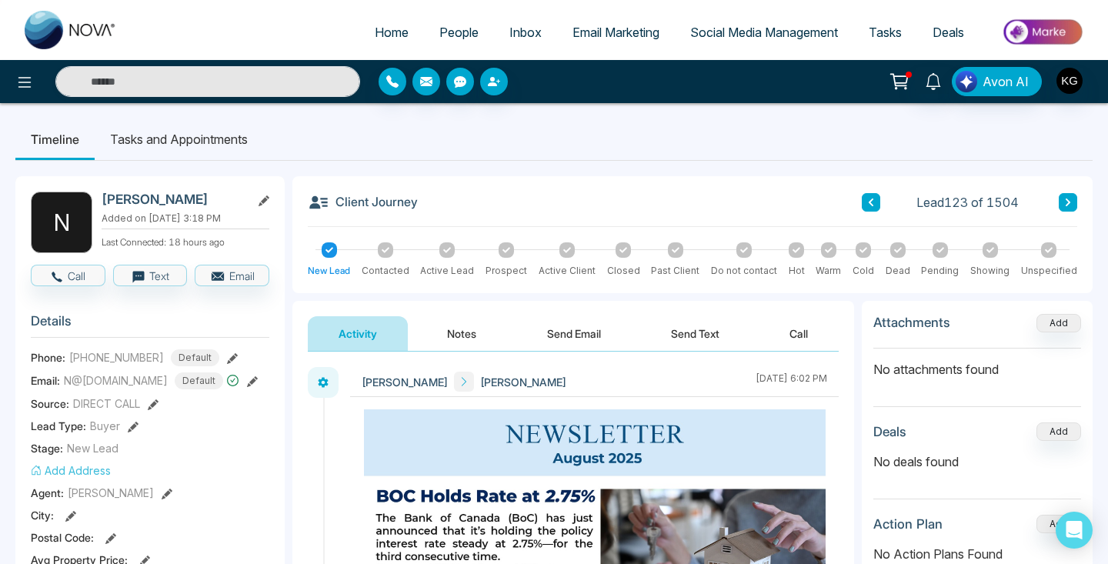
click at [791, 338] on button "Call" at bounding box center [798, 333] width 80 height 35
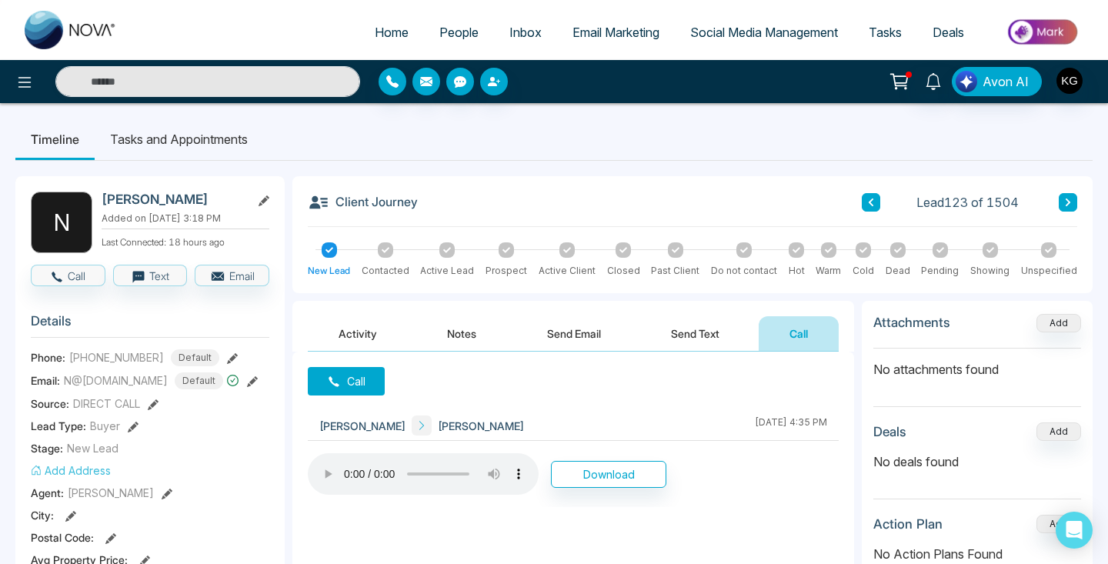
click at [872, 200] on icon at bounding box center [870, 202] width 5 height 8
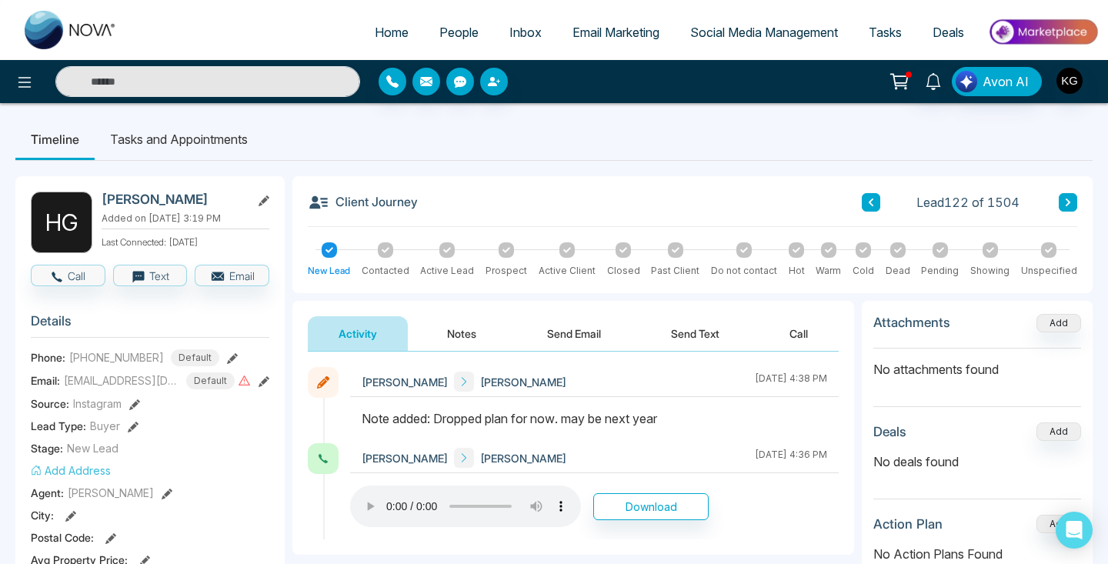
click at [870, 201] on icon at bounding box center [870, 202] width 5 height 8
click at [873, 201] on icon at bounding box center [871, 202] width 8 height 9
click at [868, 205] on icon at bounding box center [871, 202] width 8 height 9
click at [871, 202] on icon at bounding box center [870, 202] width 5 height 8
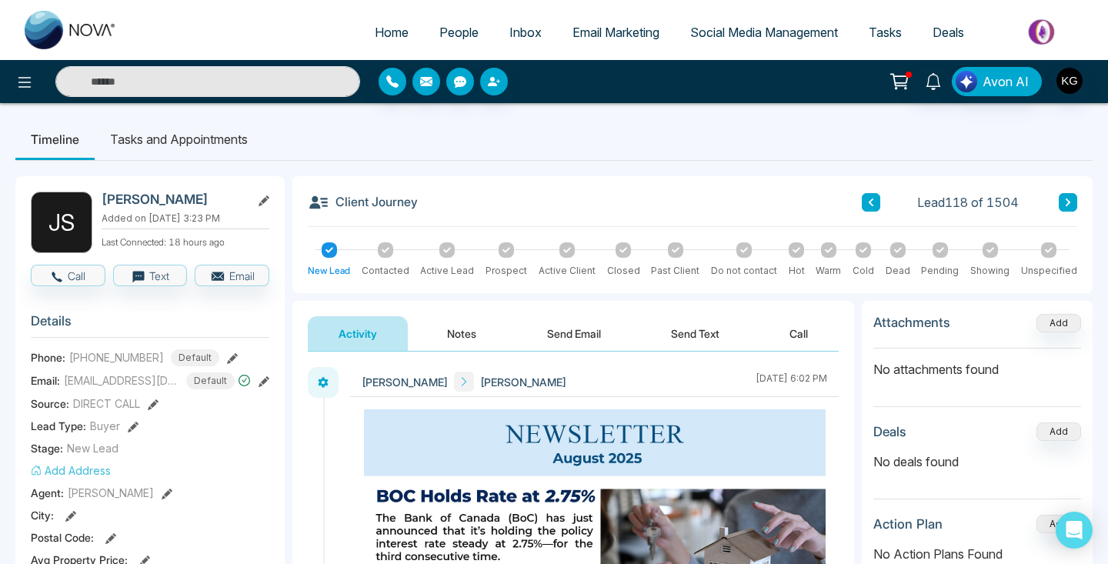
click at [791, 333] on button "Call" at bounding box center [798, 333] width 80 height 35
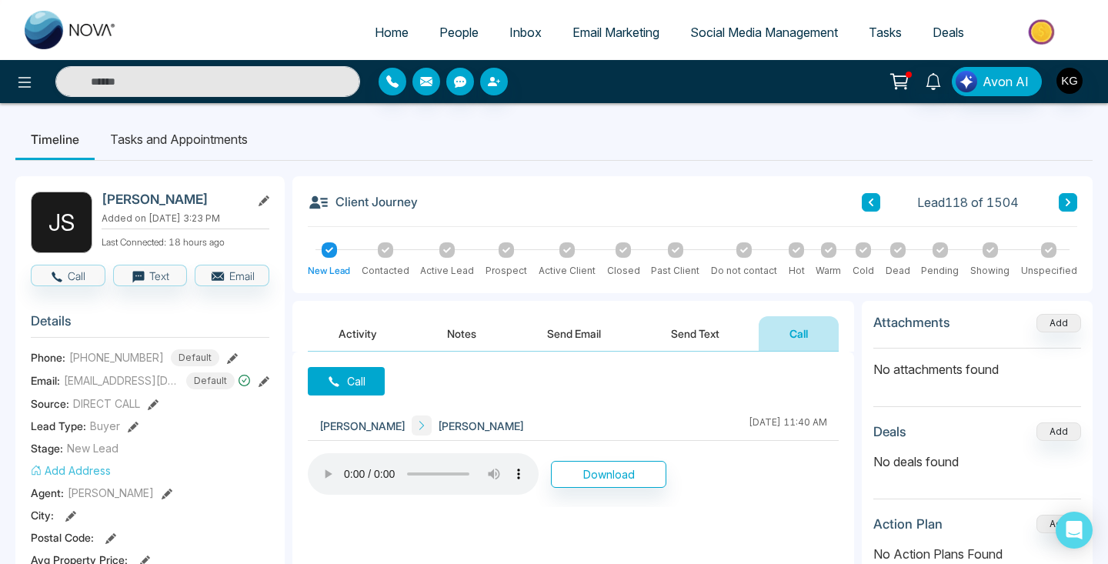
click at [868, 205] on icon at bounding box center [871, 202] width 8 height 9
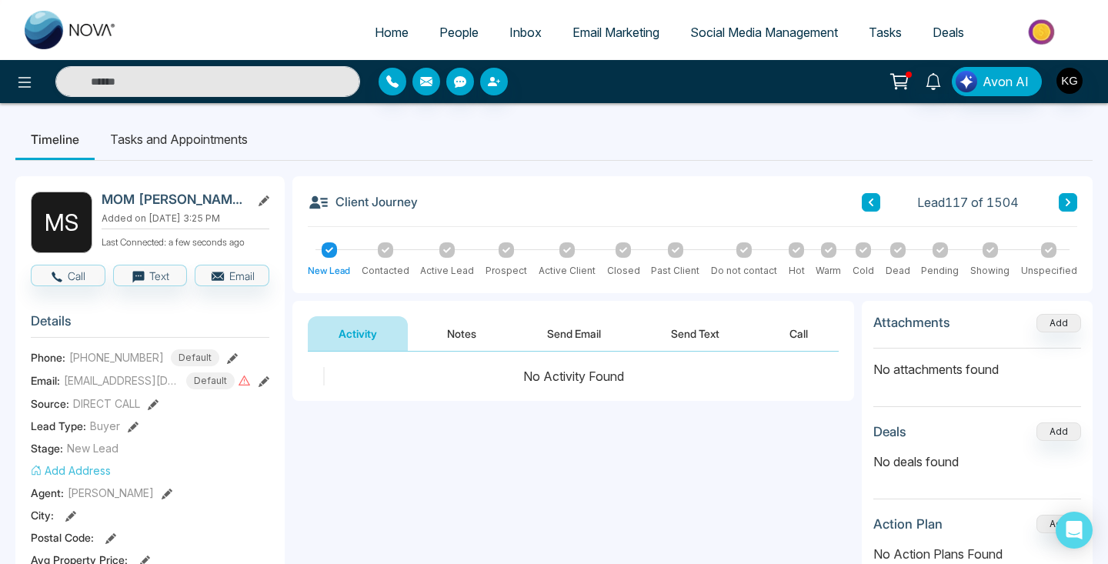
click at [1075, 198] on button at bounding box center [1067, 202] width 18 height 18
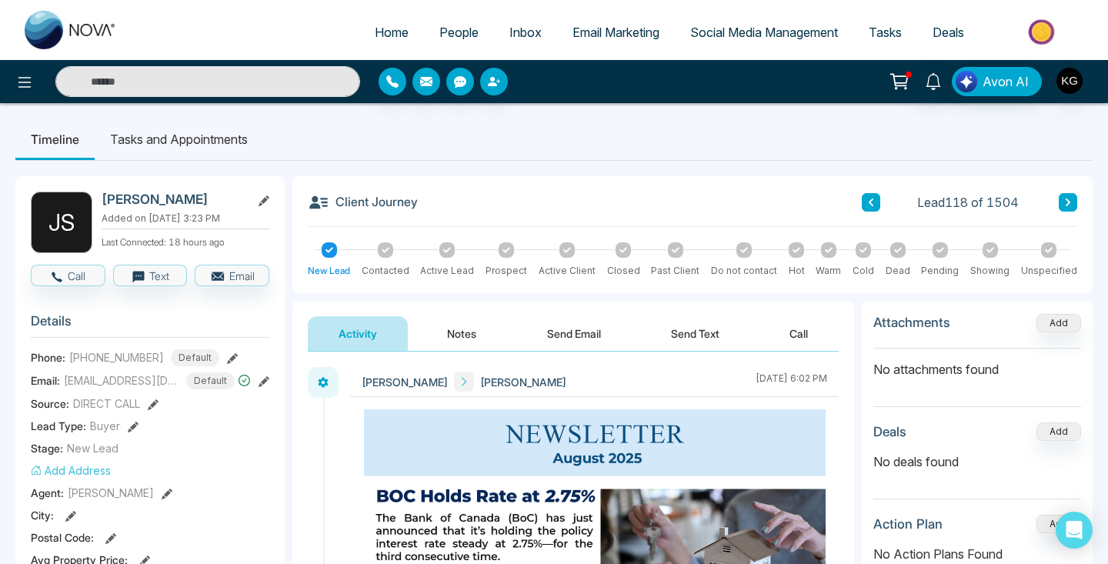
click at [807, 335] on button "Call" at bounding box center [798, 333] width 80 height 35
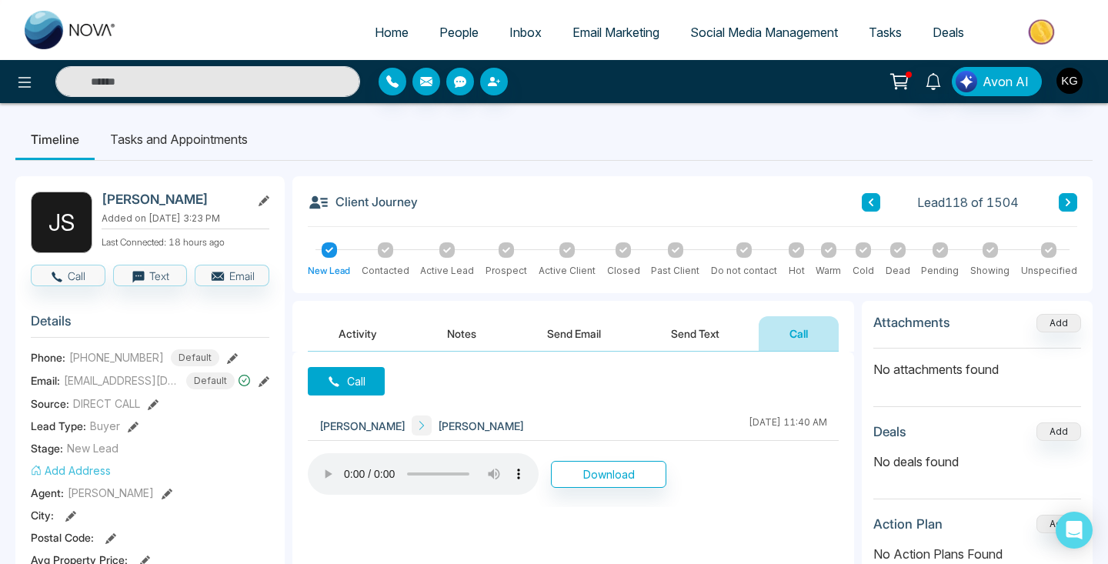
click at [869, 199] on icon at bounding box center [871, 202] width 8 height 9
